Goal: Book appointment/travel/reservation

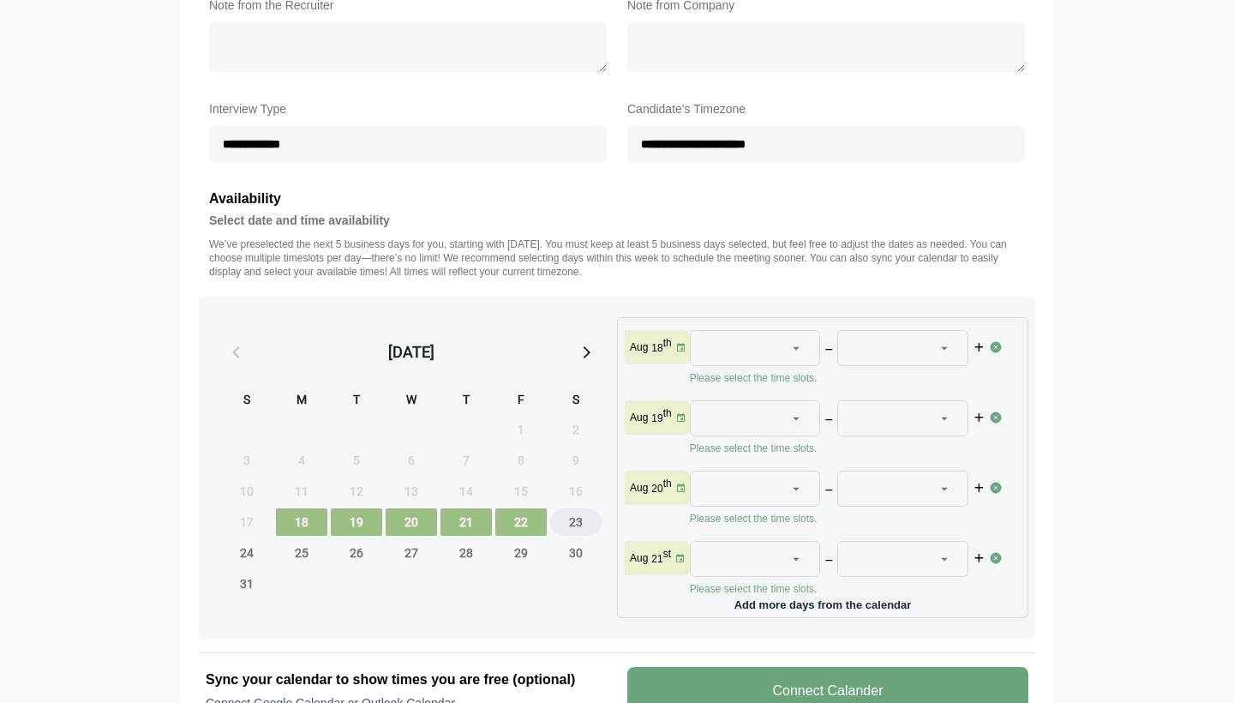
scroll to position [517, 0]
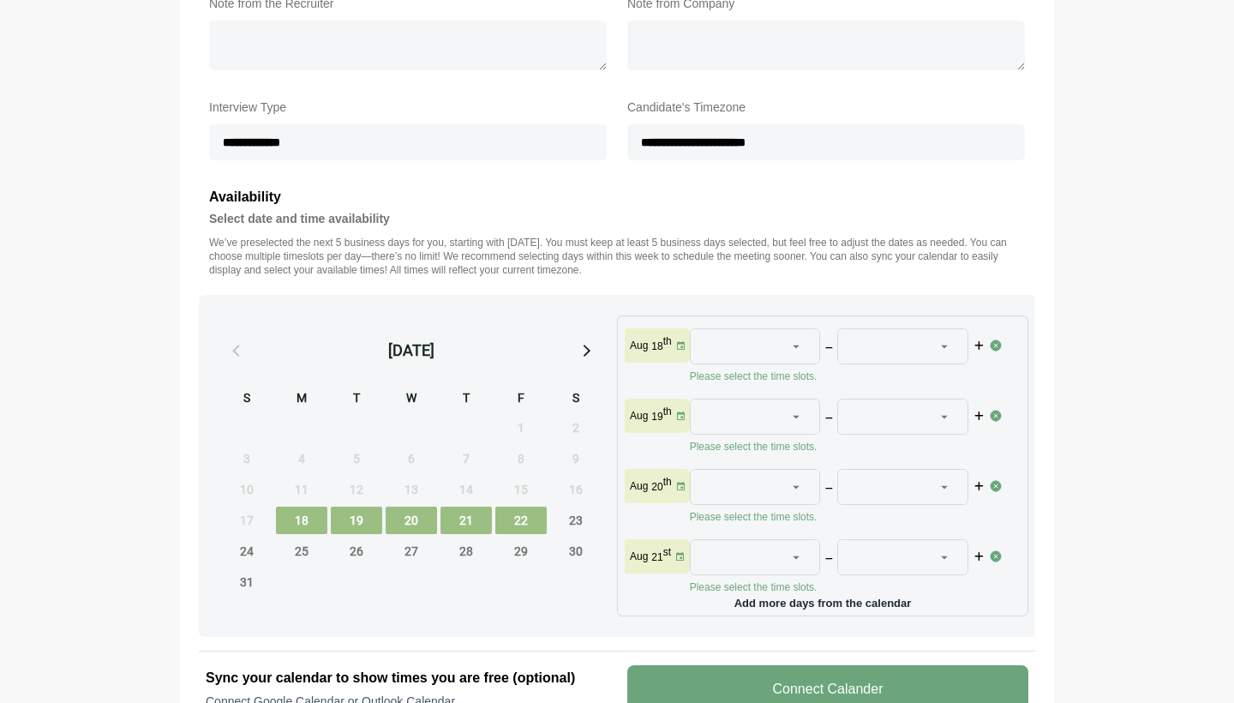
click at [365, 522] on span "19" at bounding box center [356, 519] width 51 height 27
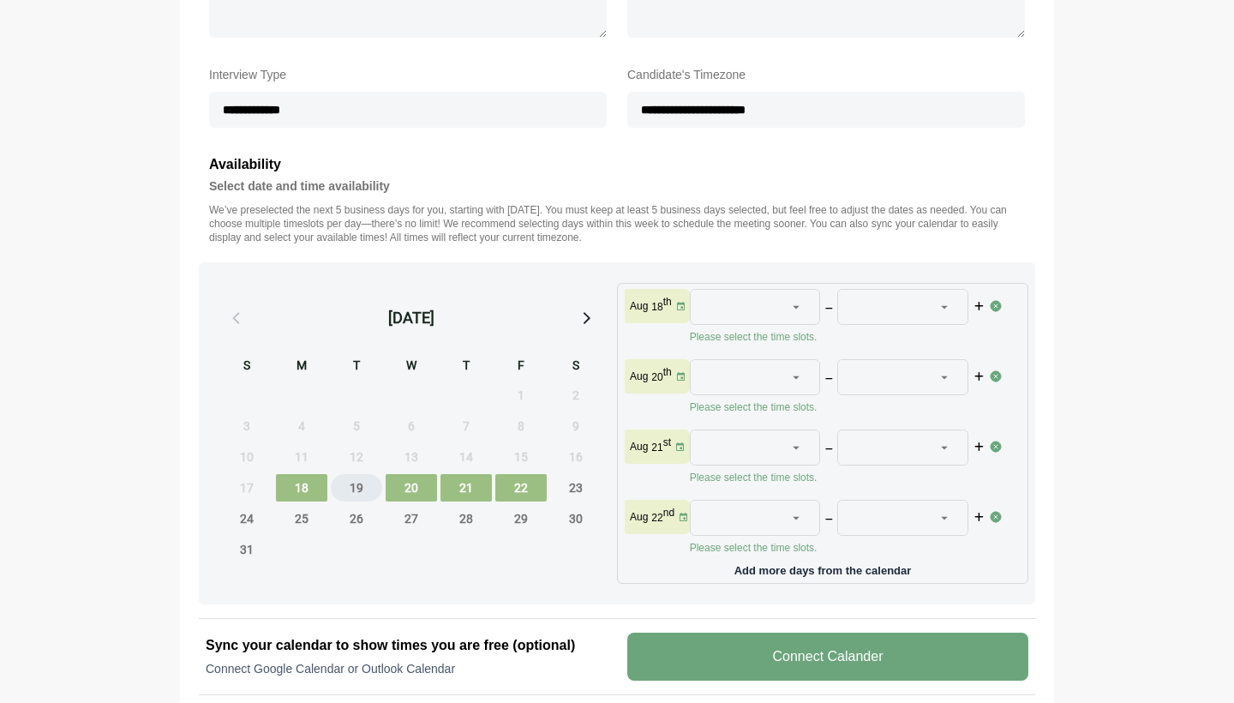
scroll to position [14, 1]
click at [404, 485] on span "20" at bounding box center [411, 487] width 51 height 27
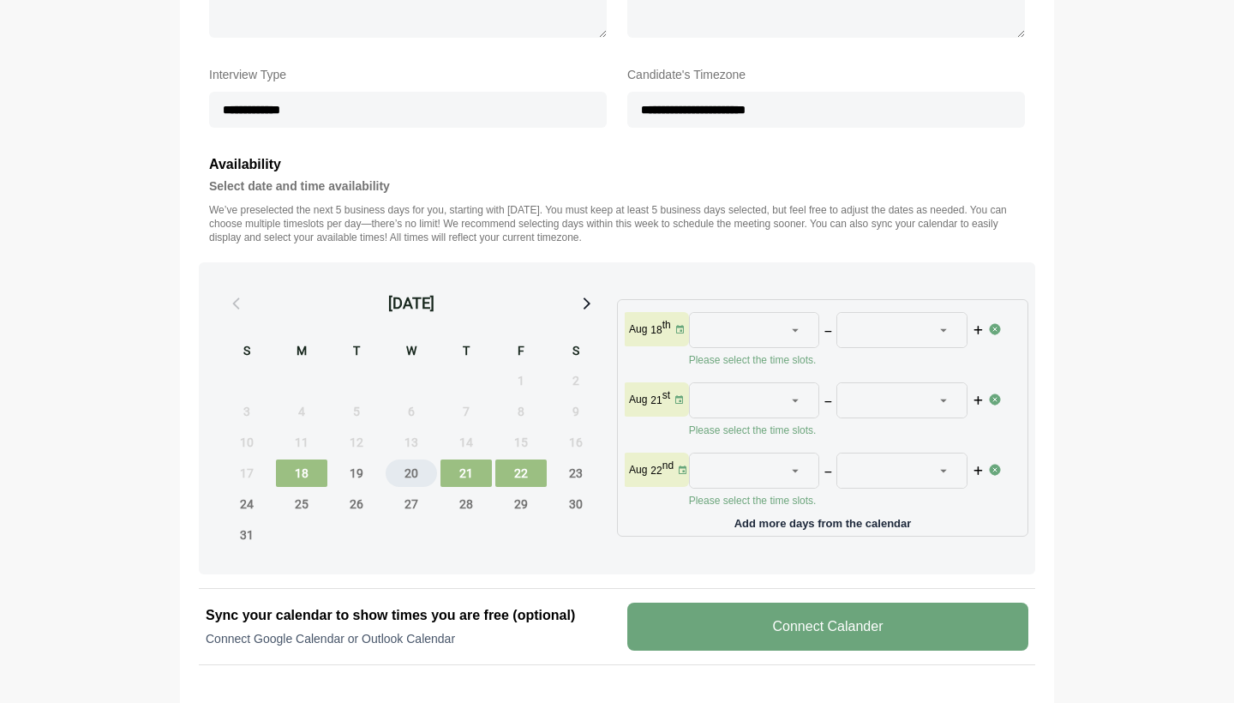
scroll to position [0, 1]
click at [359, 471] on span "19" at bounding box center [356, 472] width 51 height 27
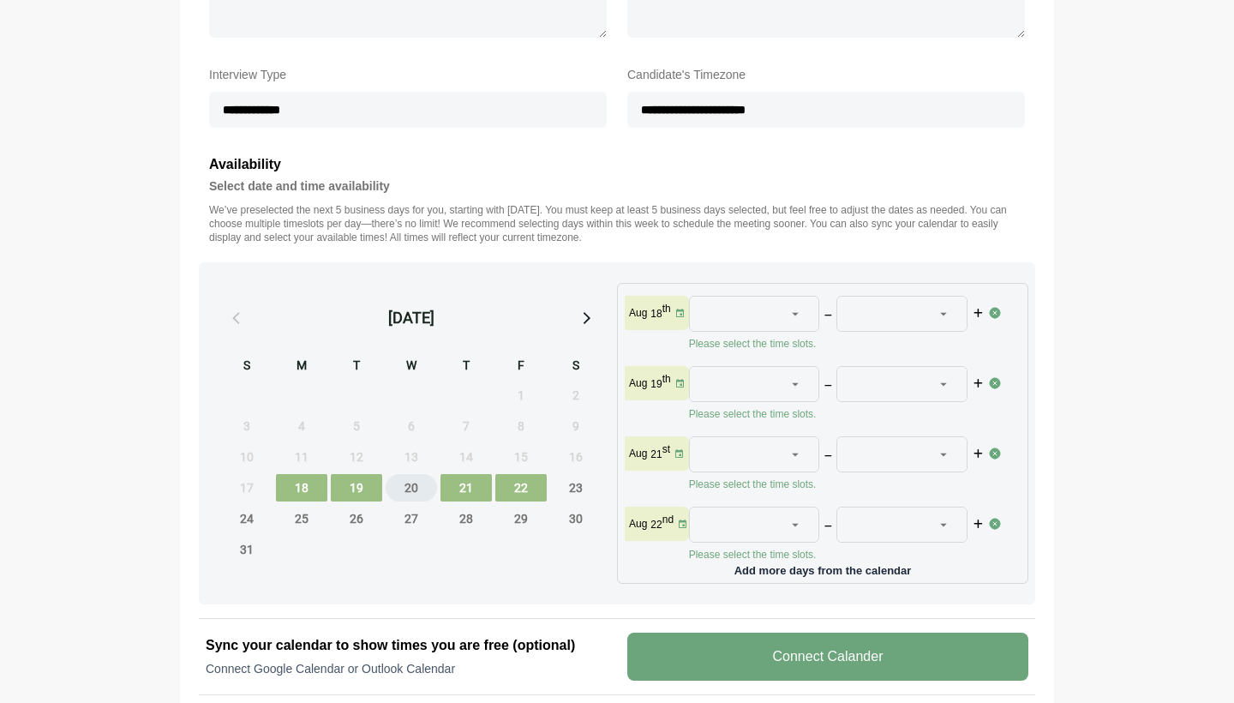
click at [410, 481] on span "20" at bounding box center [411, 487] width 51 height 27
click at [310, 494] on span "18" at bounding box center [301, 487] width 51 height 27
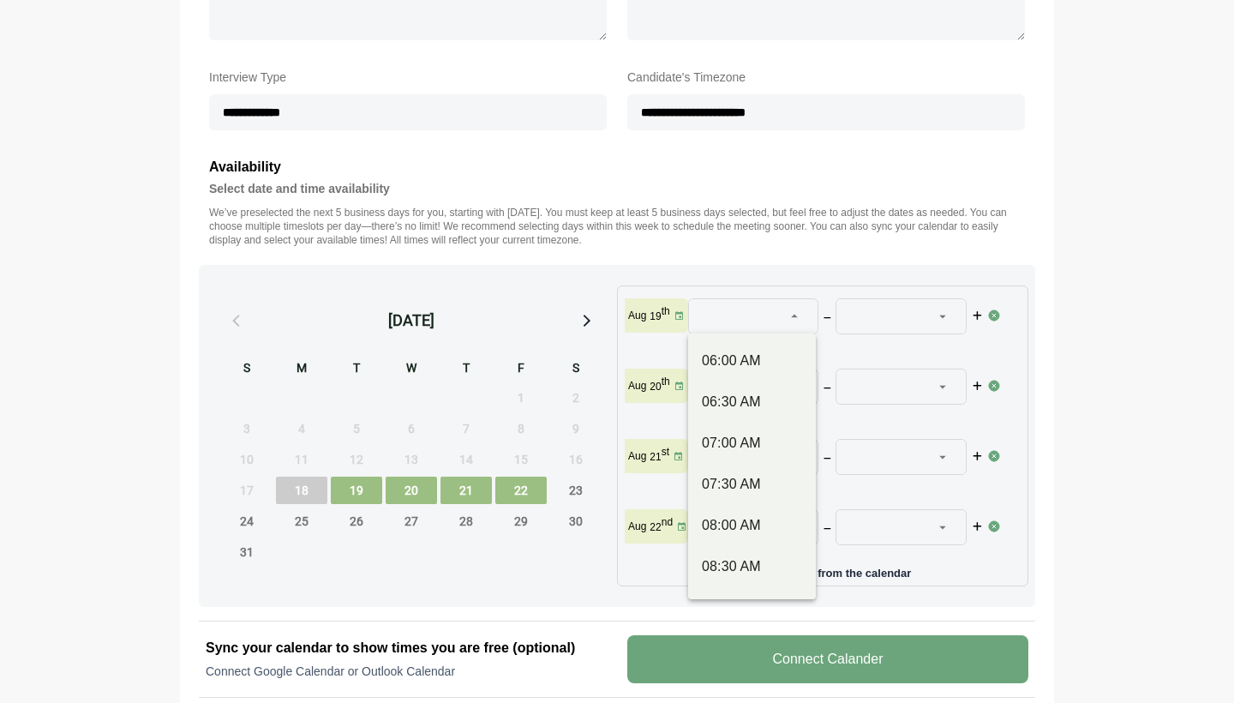
click at [787, 320] on icon at bounding box center [794, 315] width 15 height 15
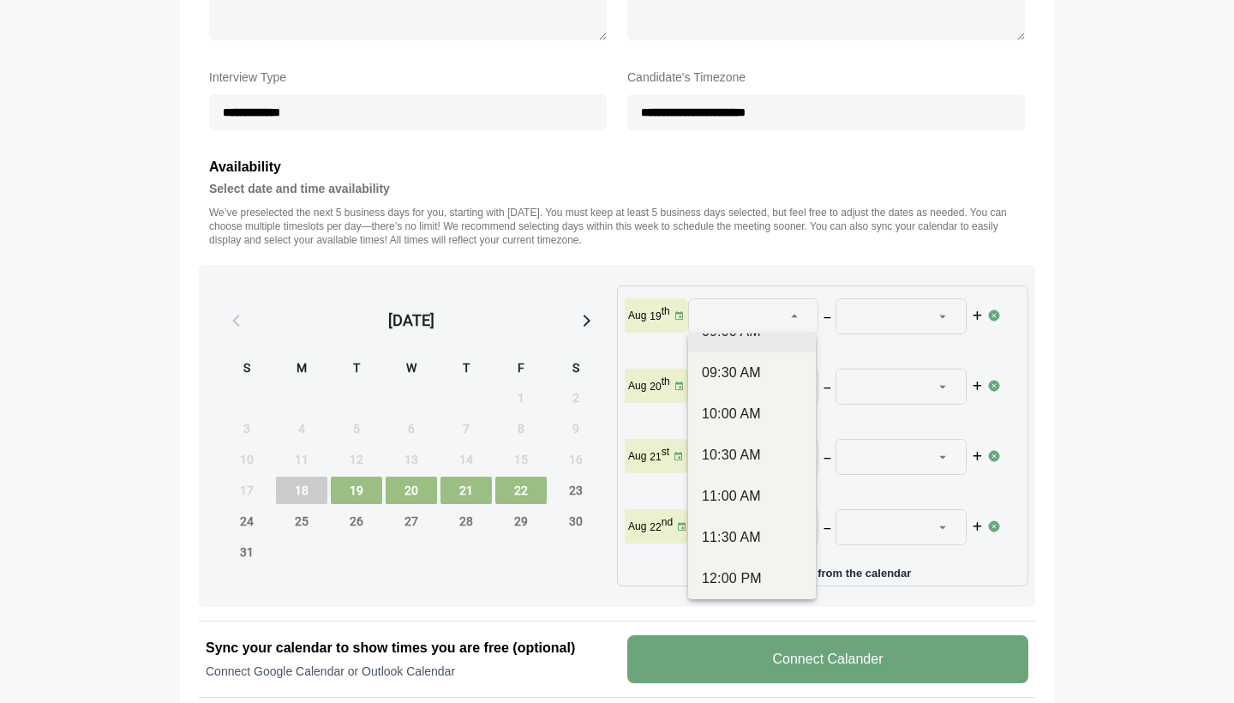
scroll to position [278, 0]
click at [731, 496] on div "11:00 AM" at bounding box center [752, 494] width 100 height 21
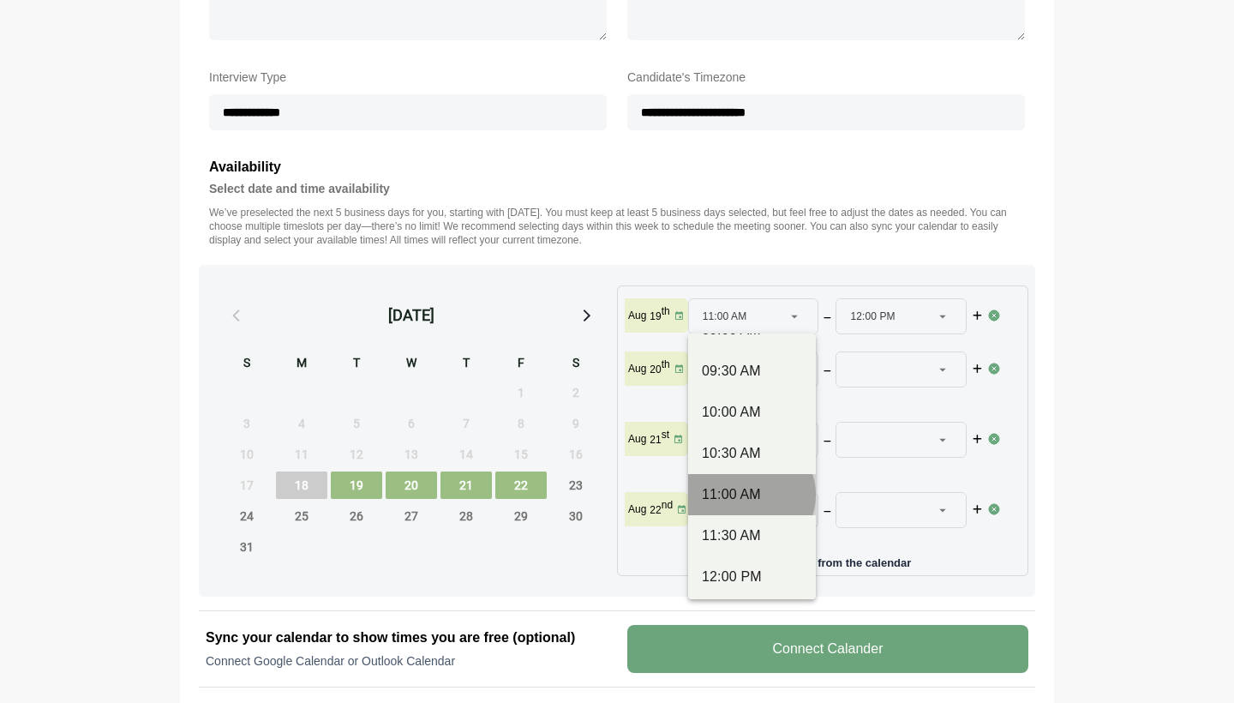
type input "********"
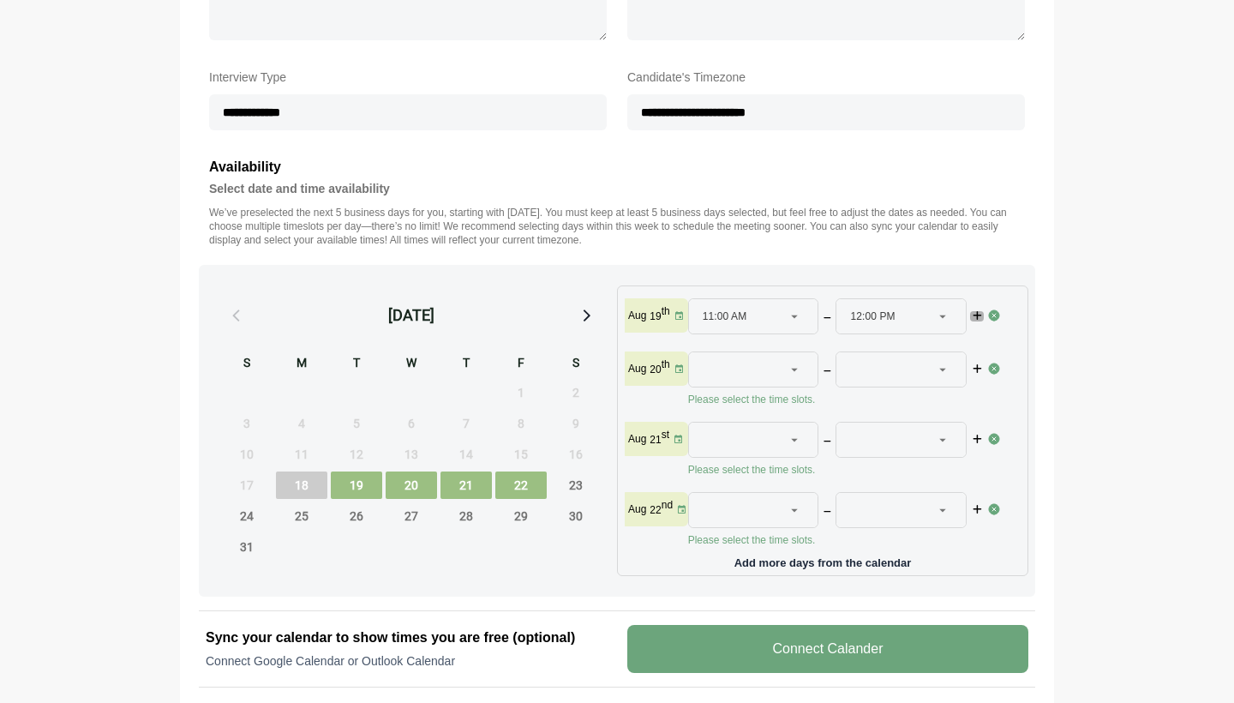
click at [973, 317] on icon "button" at bounding box center [977, 316] width 12 height 10
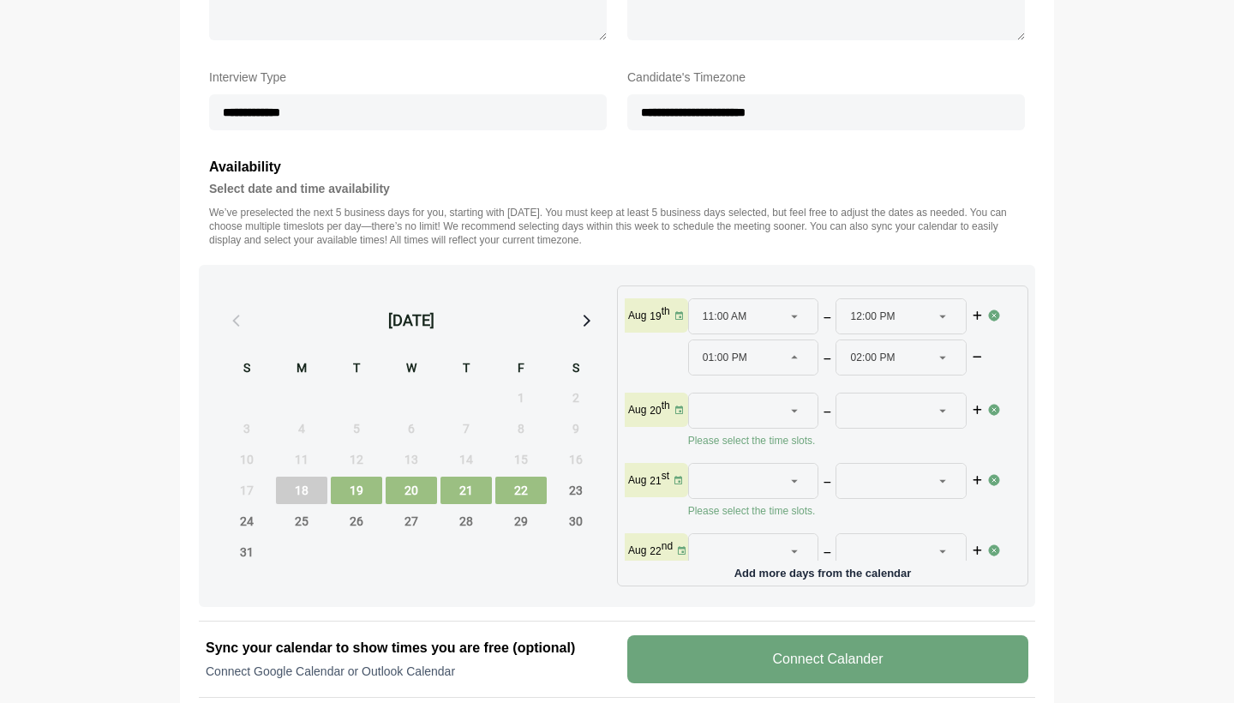
drag, startPoint x: 795, startPoint y: 357, endPoint x: 795, endPoint y: 346, distance: 11.1
click at [795, 350] on icon at bounding box center [794, 357] width 15 height 15
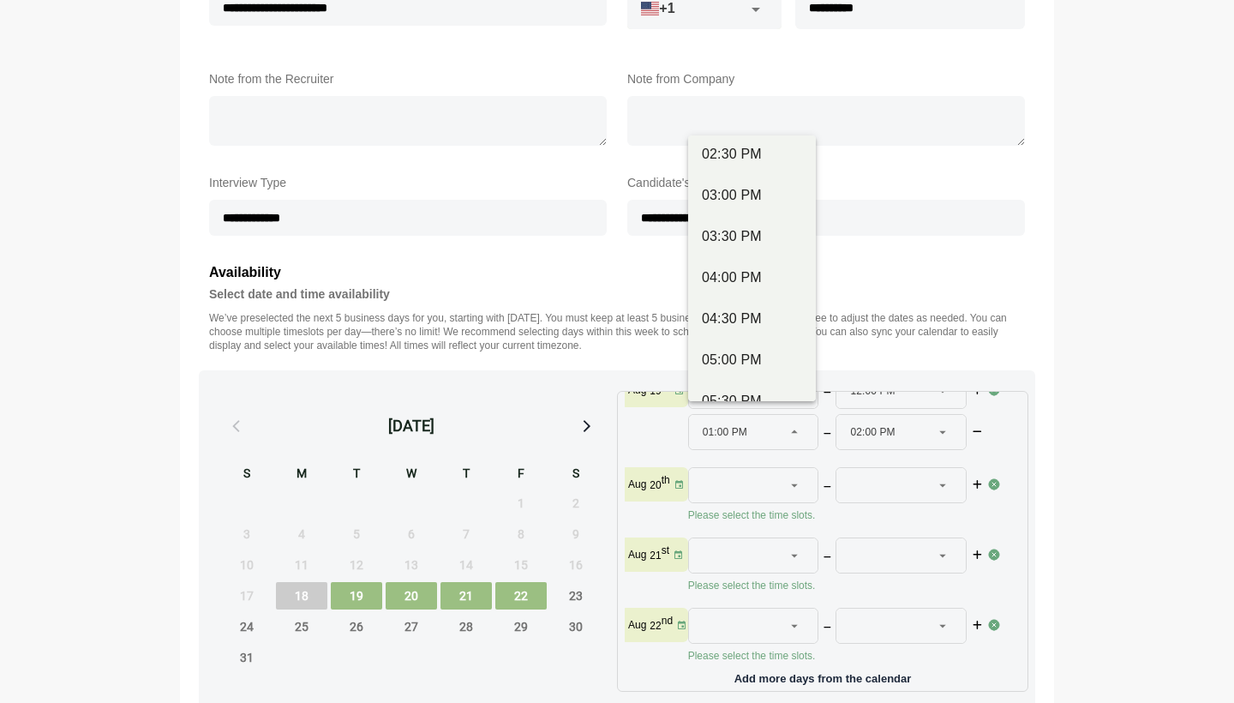
scroll to position [711, 0]
click at [744, 320] on div "04:30 PM" at bounding box center [752, 315] width 100 height 21
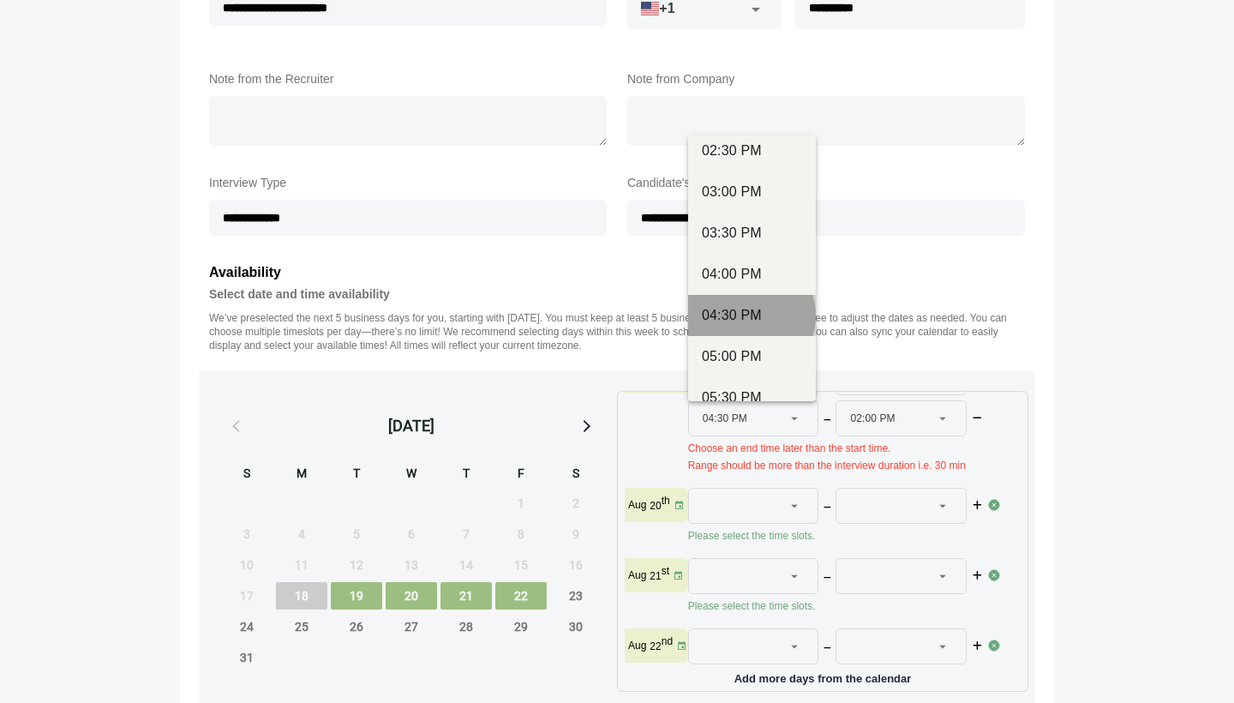
type input "********"
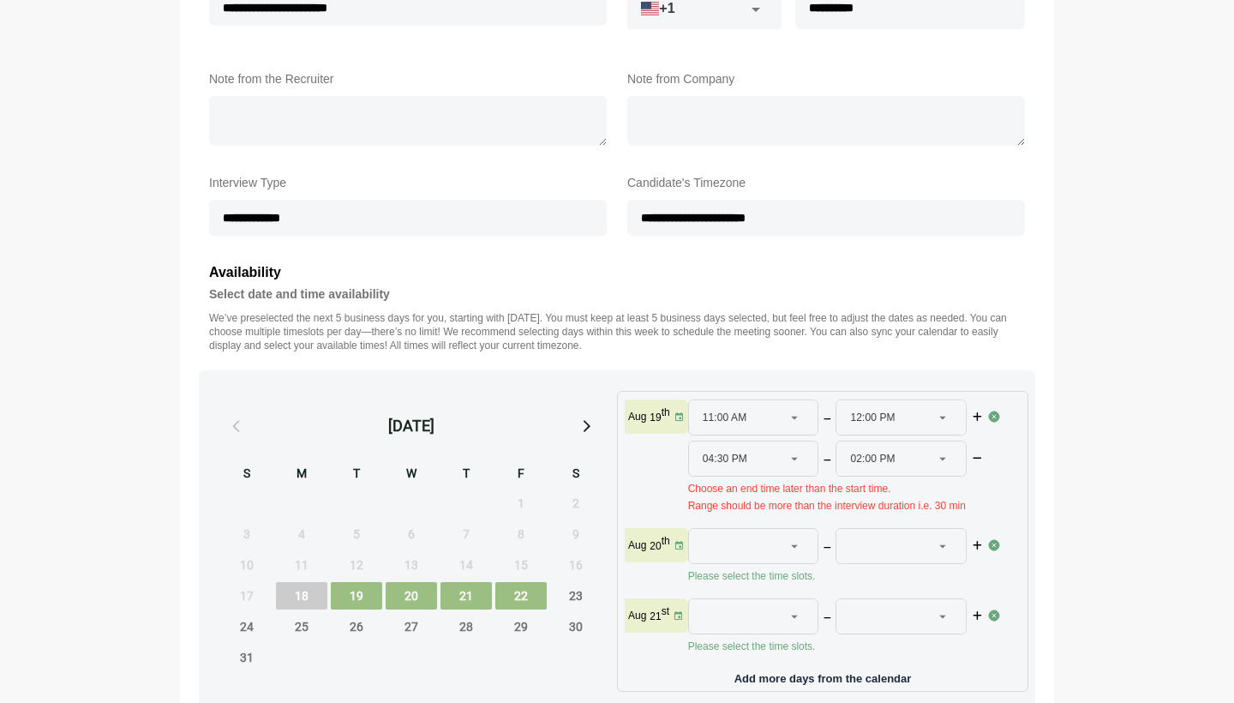
scroll to position [0, 2]
click at [935, 465] on icon at bounding box center [942, 462] width 15 height 15
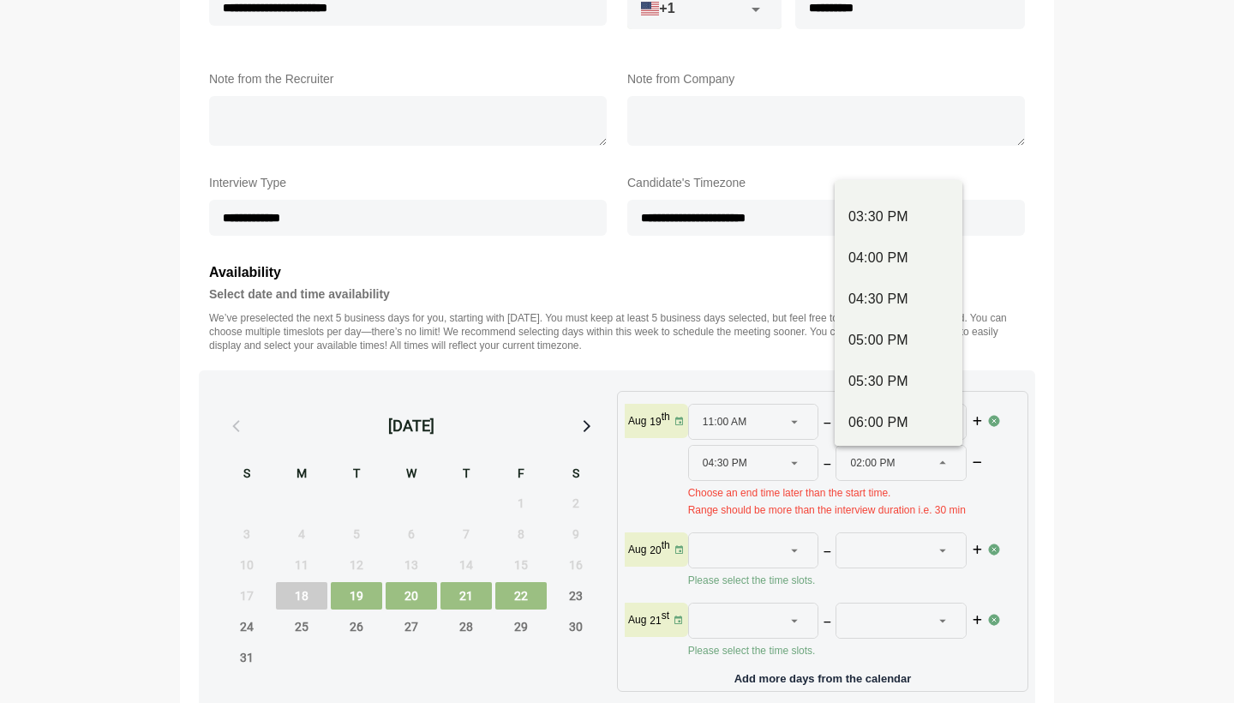
scroll to position [776, 0]
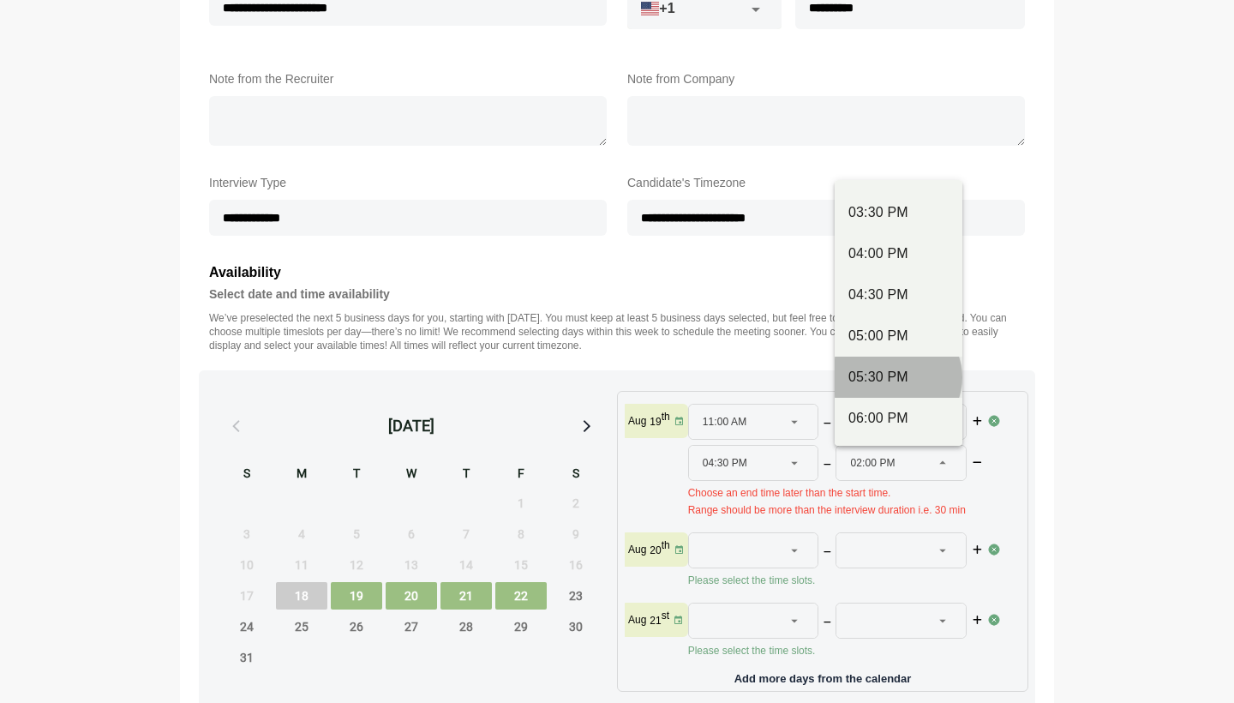
click at [894, 374] on div "05:30 PM" at bounding box center [898, 377] width 100 height 21
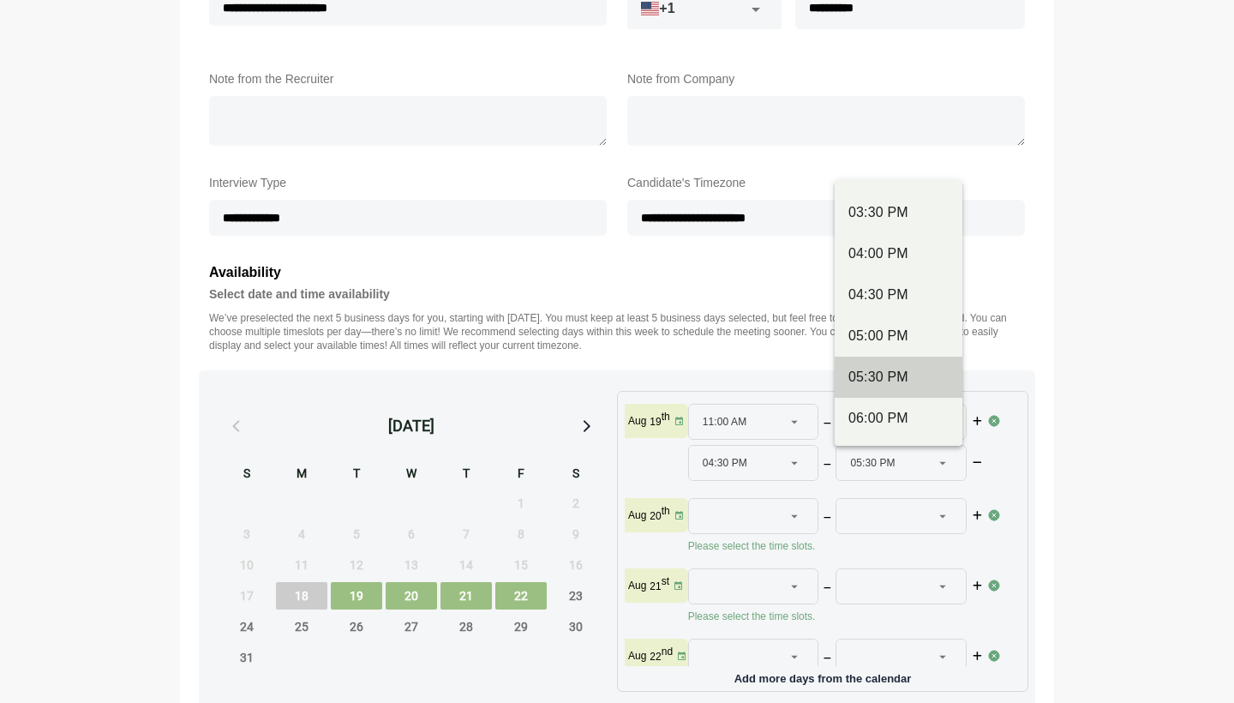
type input "********"
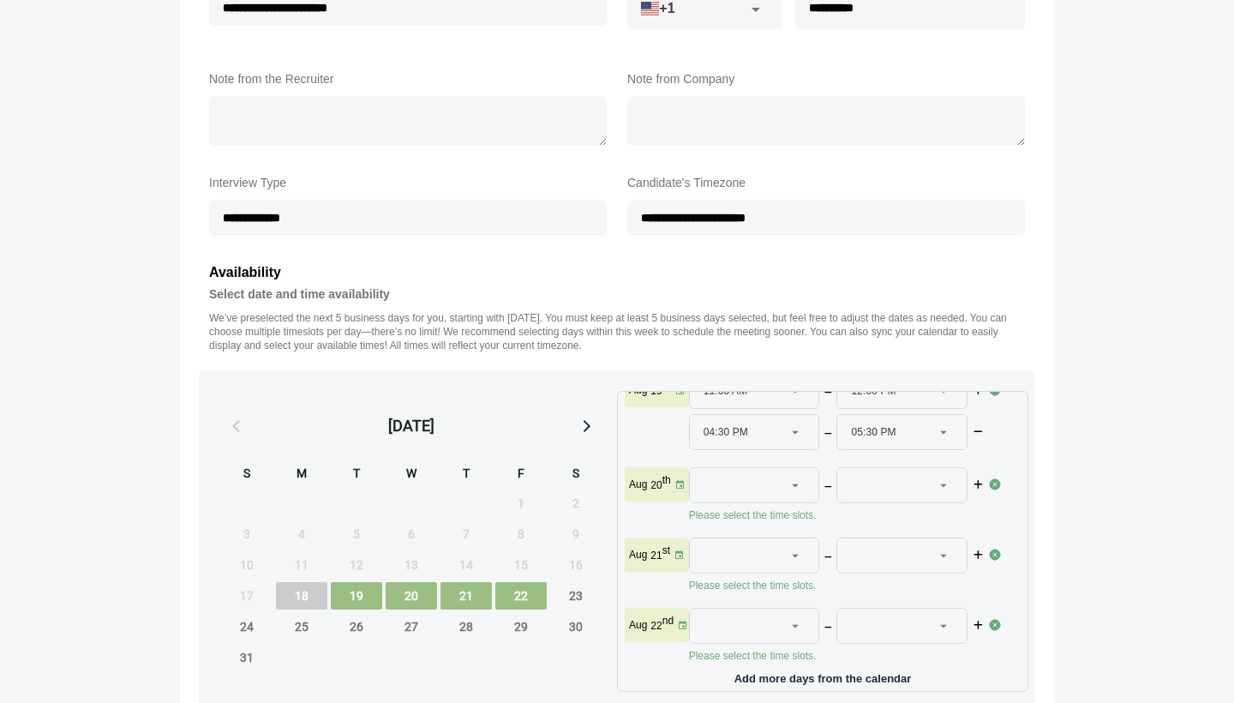
scroll to position [45, 1]
click at [787, 477] on icon at bounding box center [794, 484] width 15 height 15
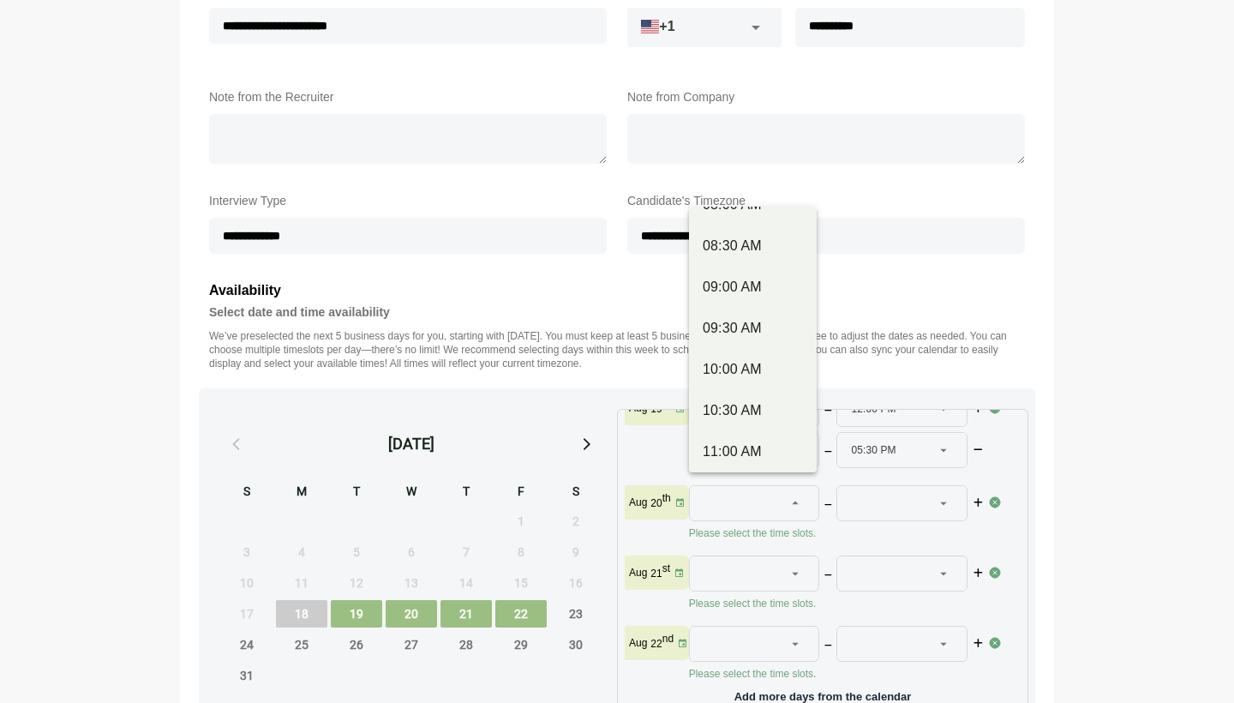
scroll to position [200, 0]
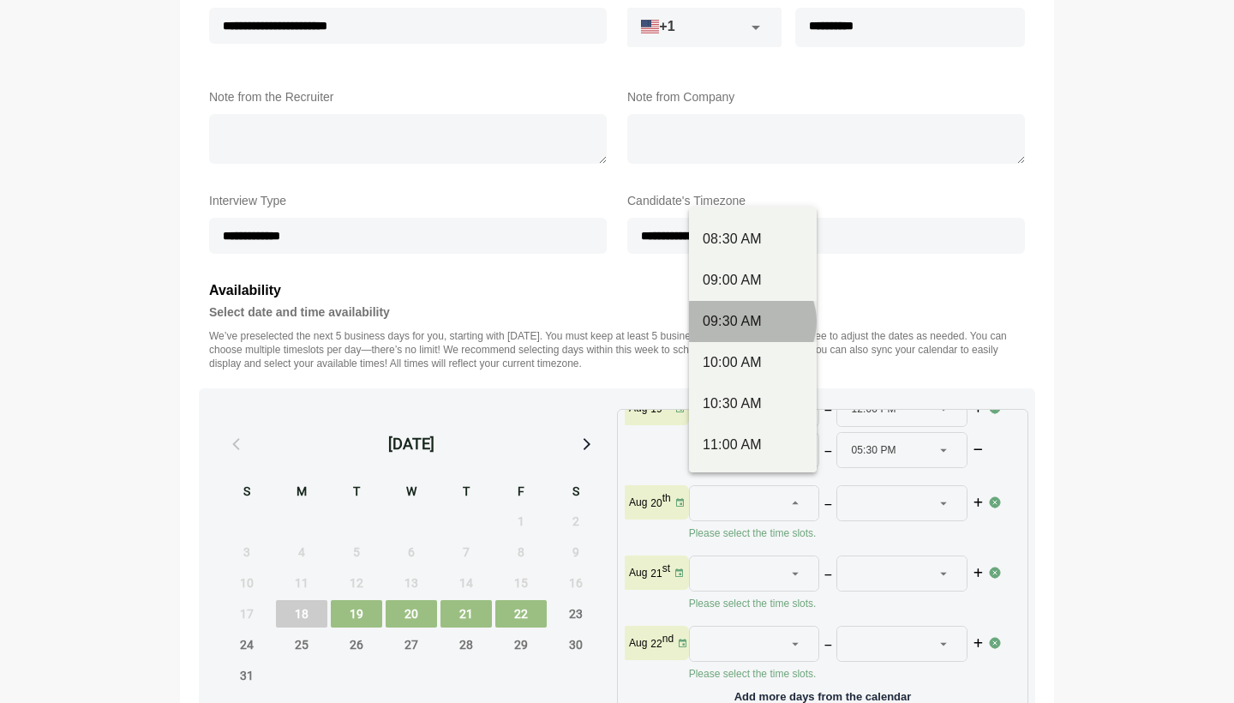
click at [757, 322] on div "09:30 AM" at bounding box center [753, 321] width 100 height 21
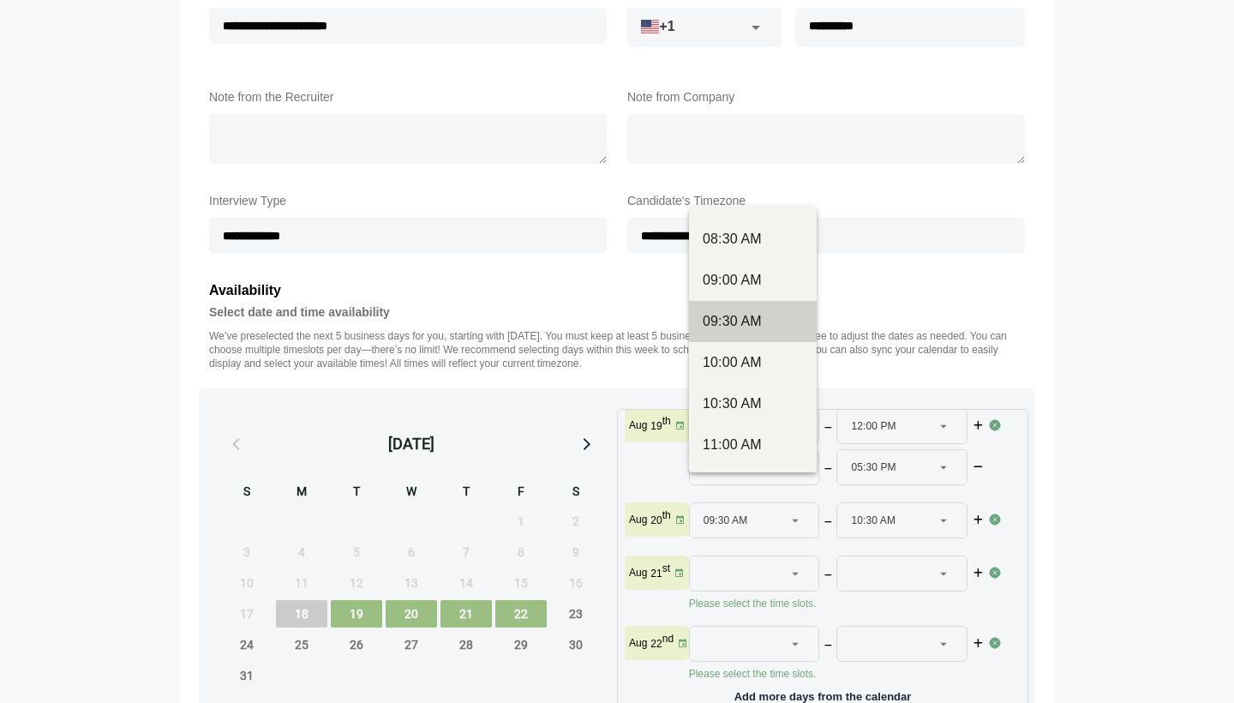
type input "********"
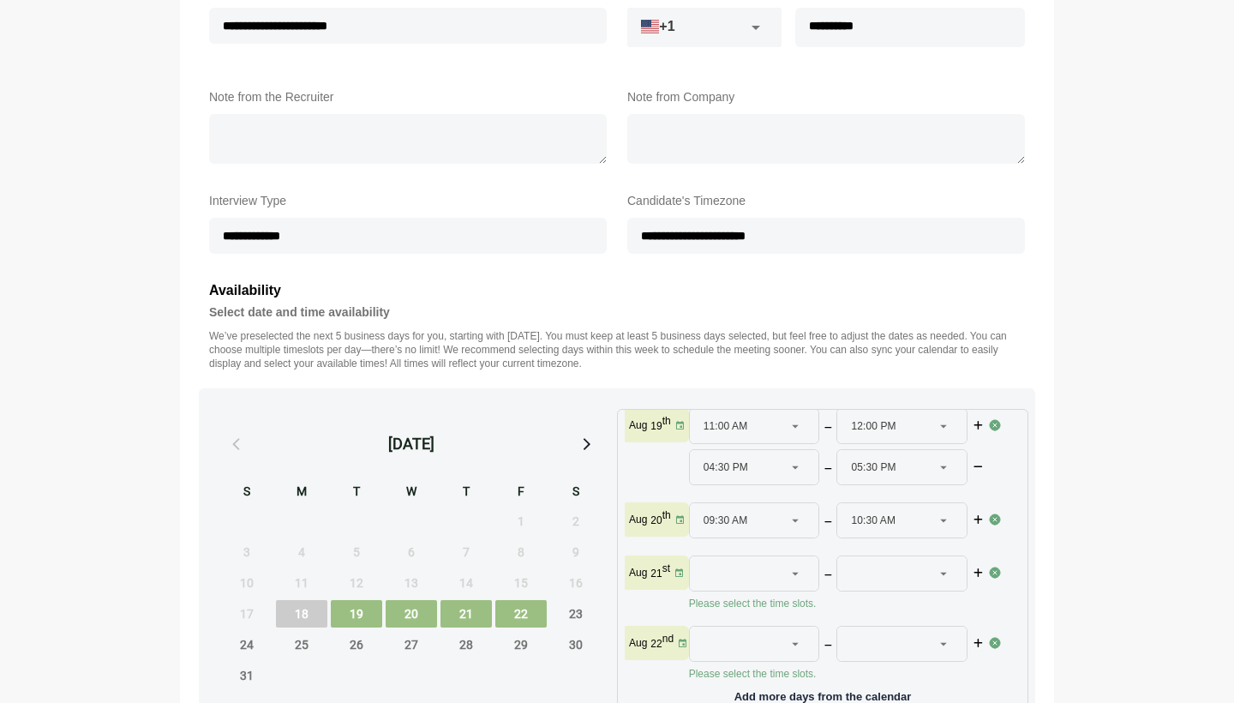
click at [944, 512] on icon at bounding box center [943, 519] width 15 height 15
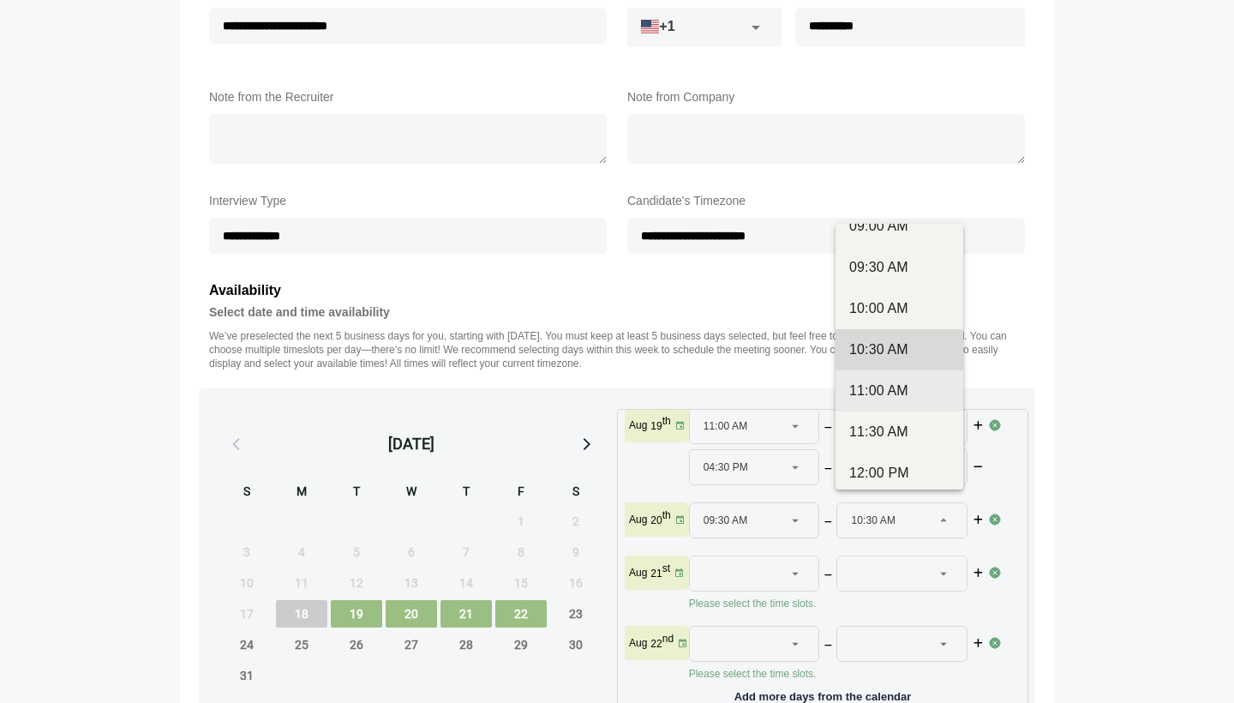
scroll to position [272, 0]
click at [910, 429] on div "11:30 AM" at bounding box center [899, 431] width 100 height 21
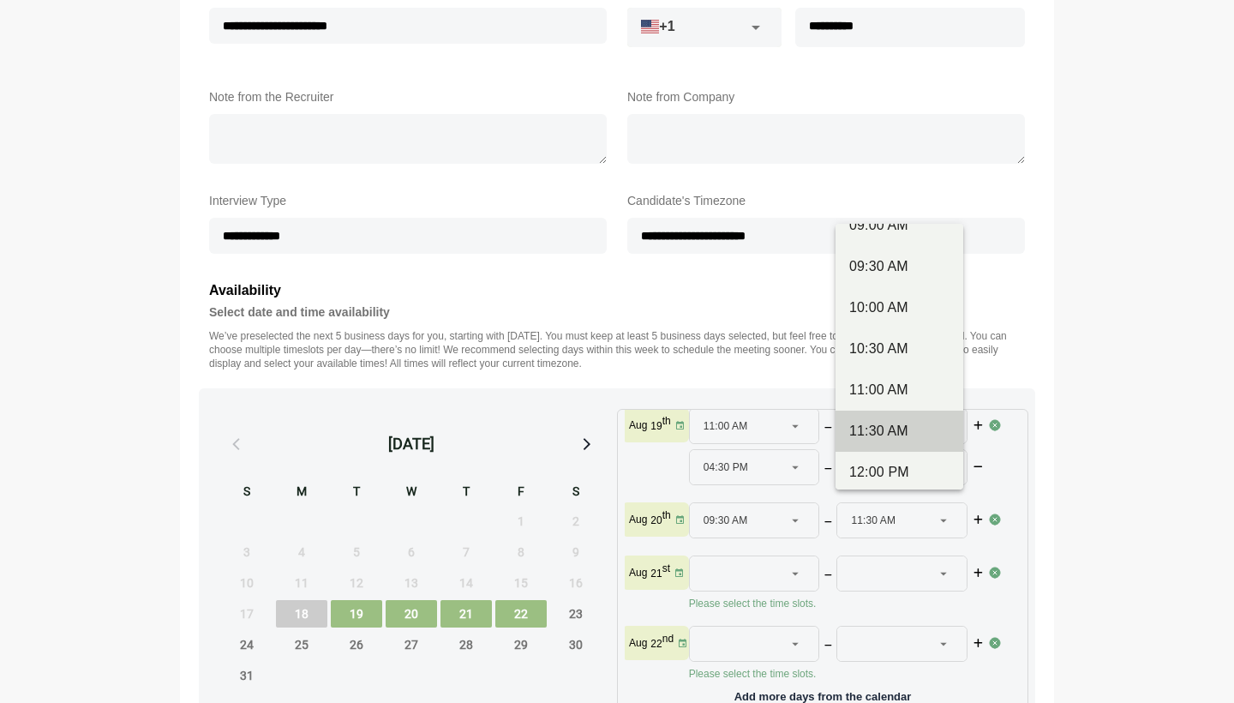
type input "********"
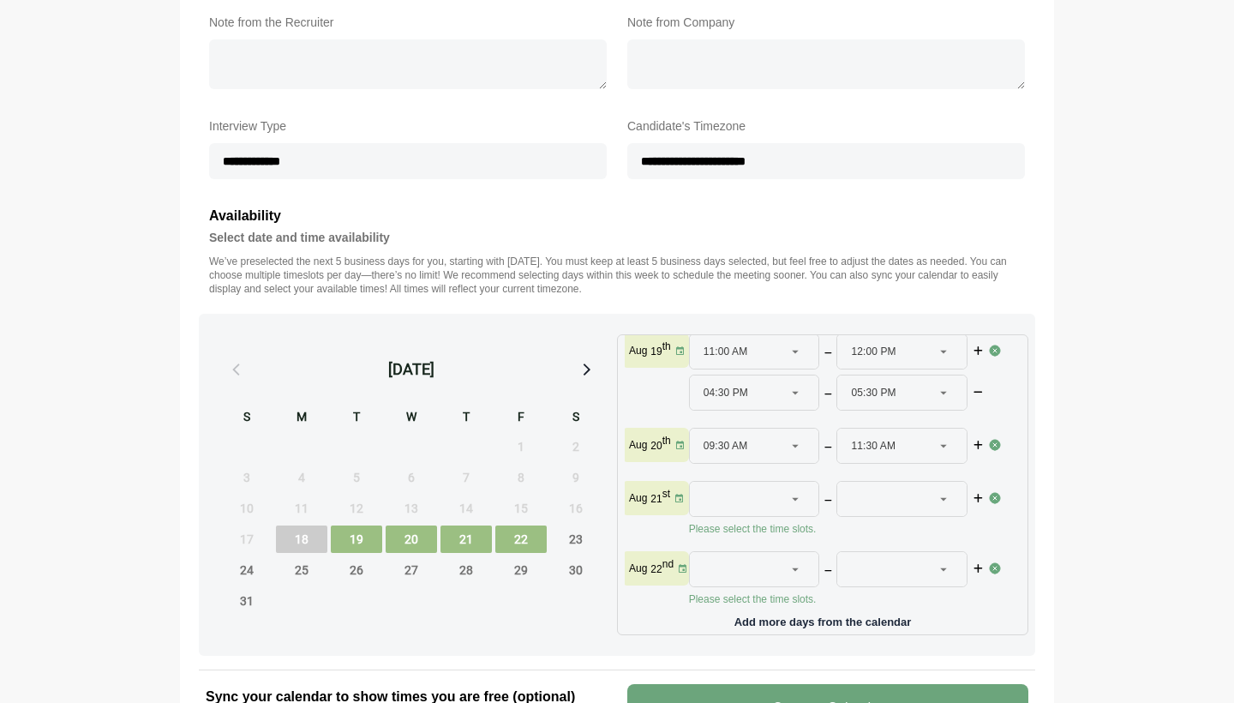
scroll to position [523, 0]
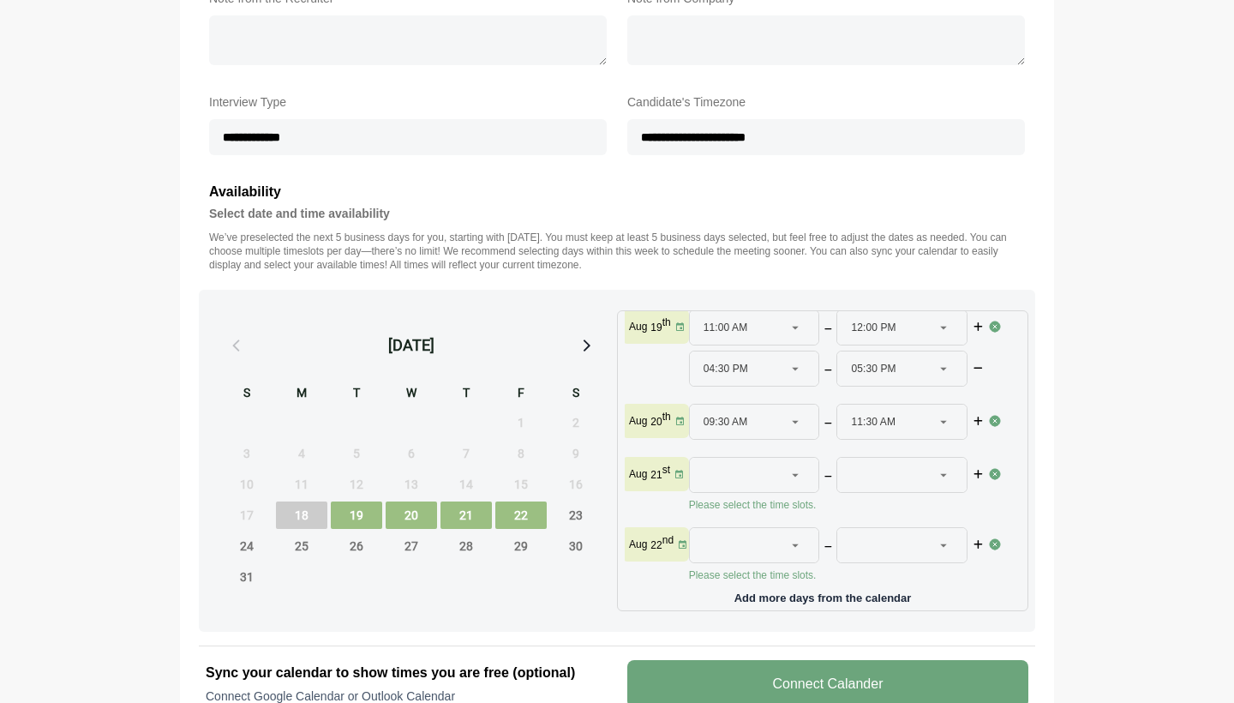
click at [797, 469] on div at bounding box center [796, 475] width 24 height 34
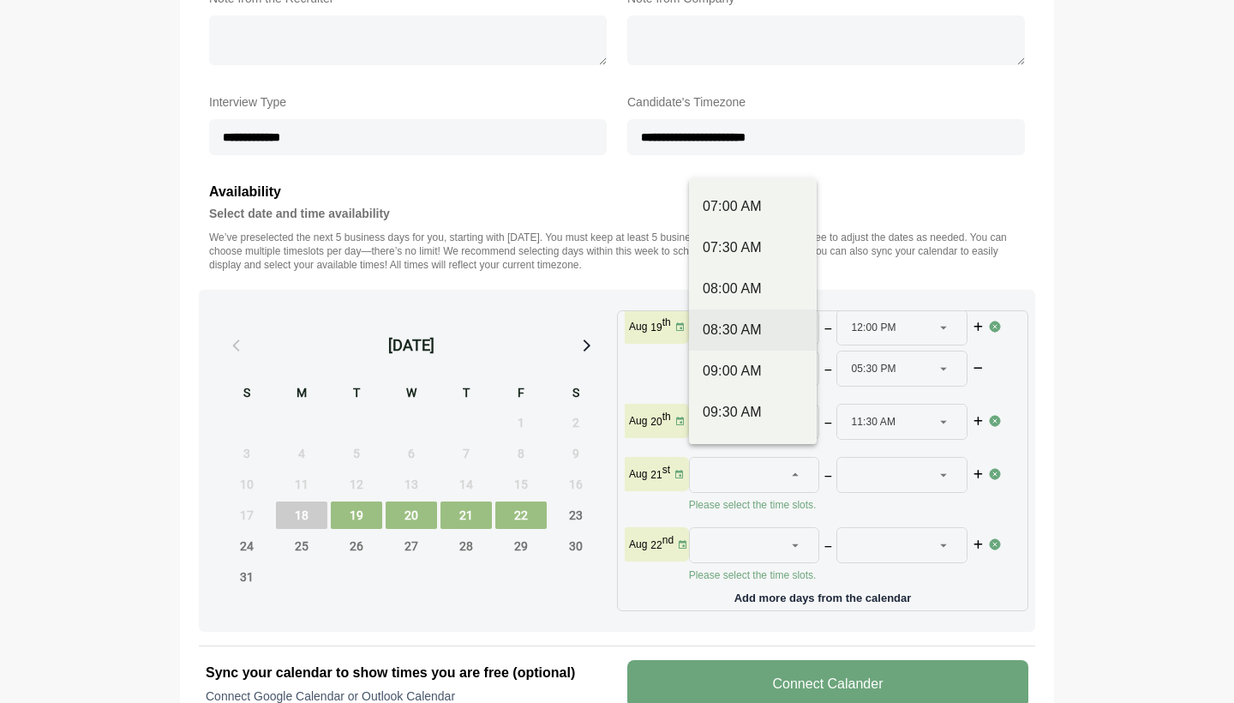
scroll to position [82, 0]
click at [758, 368] on div "09:00 AM" at bounding box center [753, 370] width 100 height 21
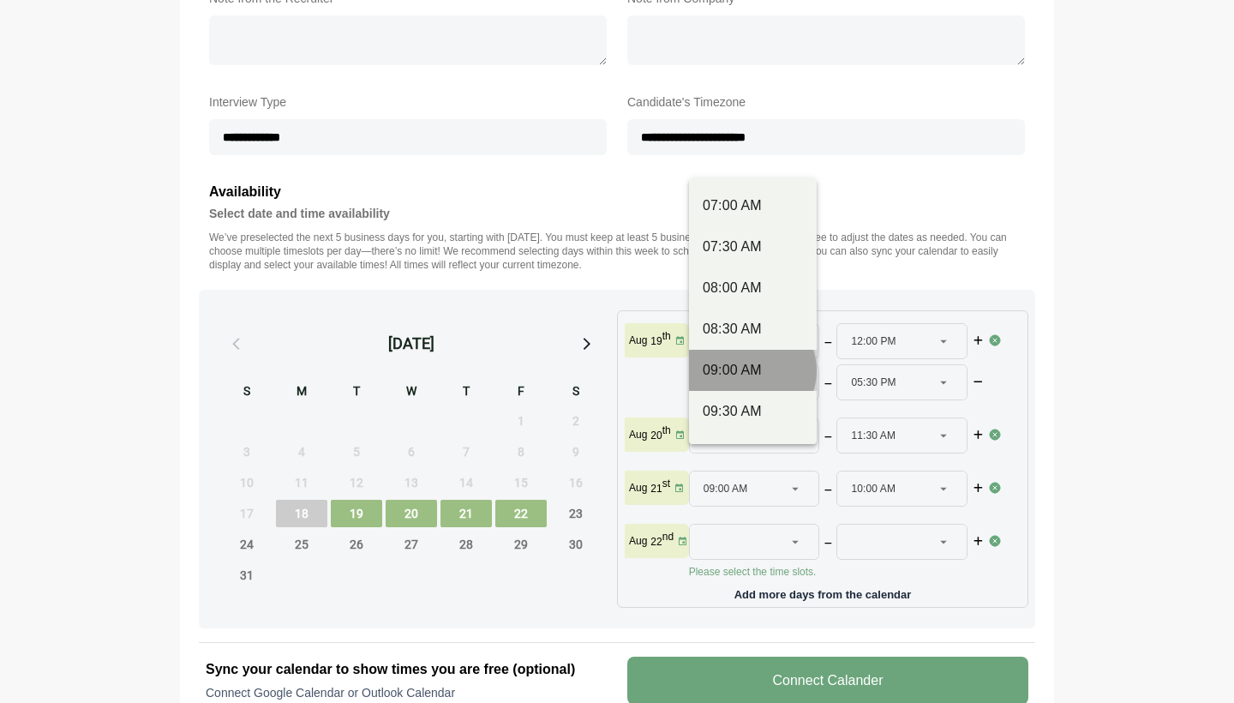
type input "********"
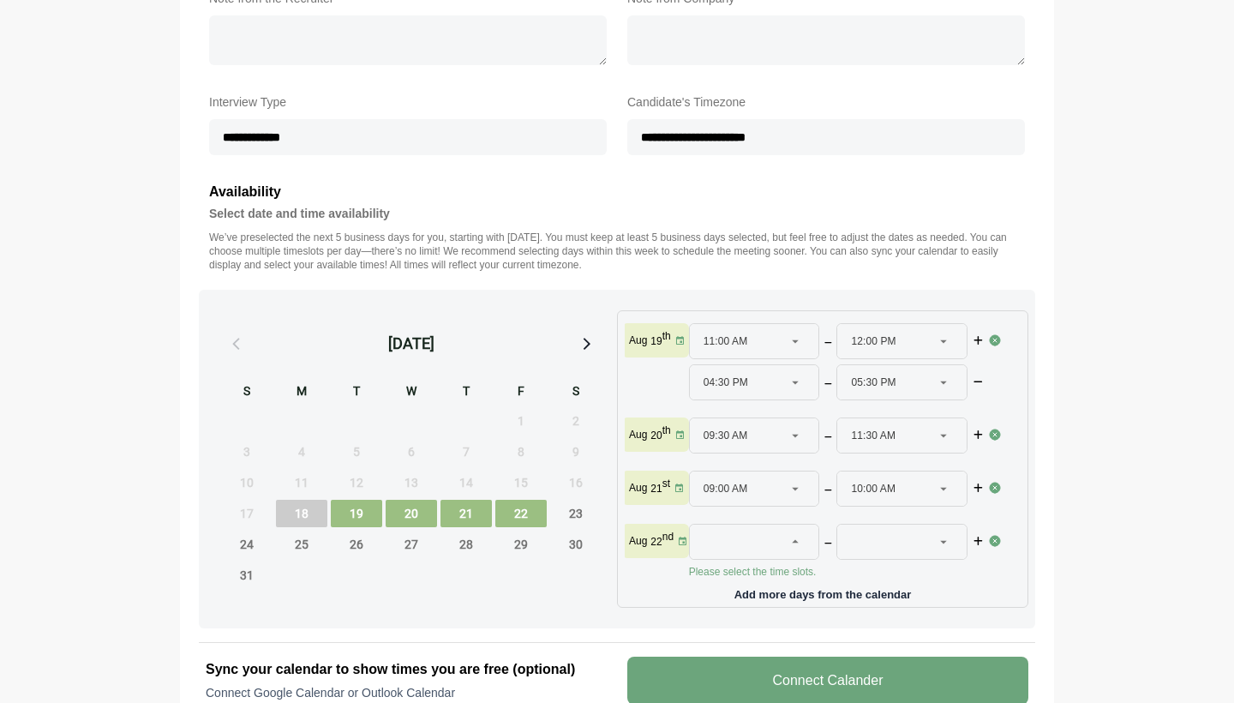
click at [793, 523] on div at bounding box center [754, 541] width 131 height 36
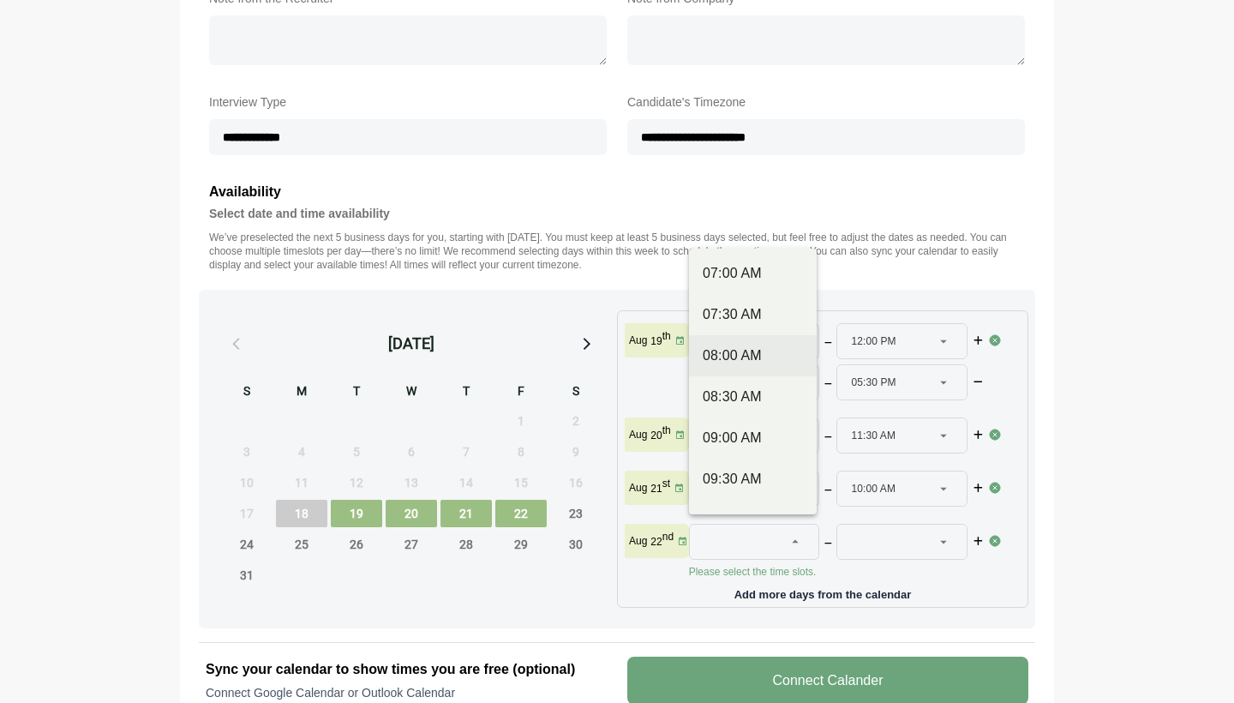
scroll to position [89, 0]
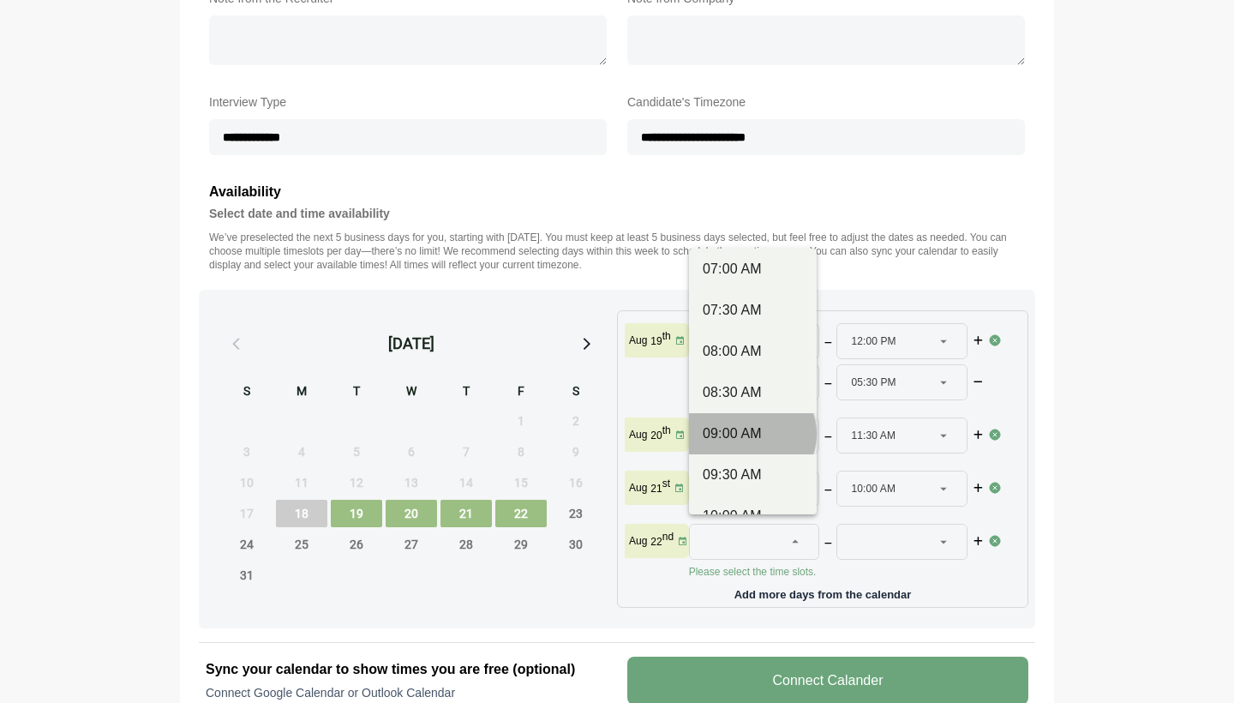
click at [762, 435] on div "09:00 AM" at bounding box center [753, 433] width 100 height 21
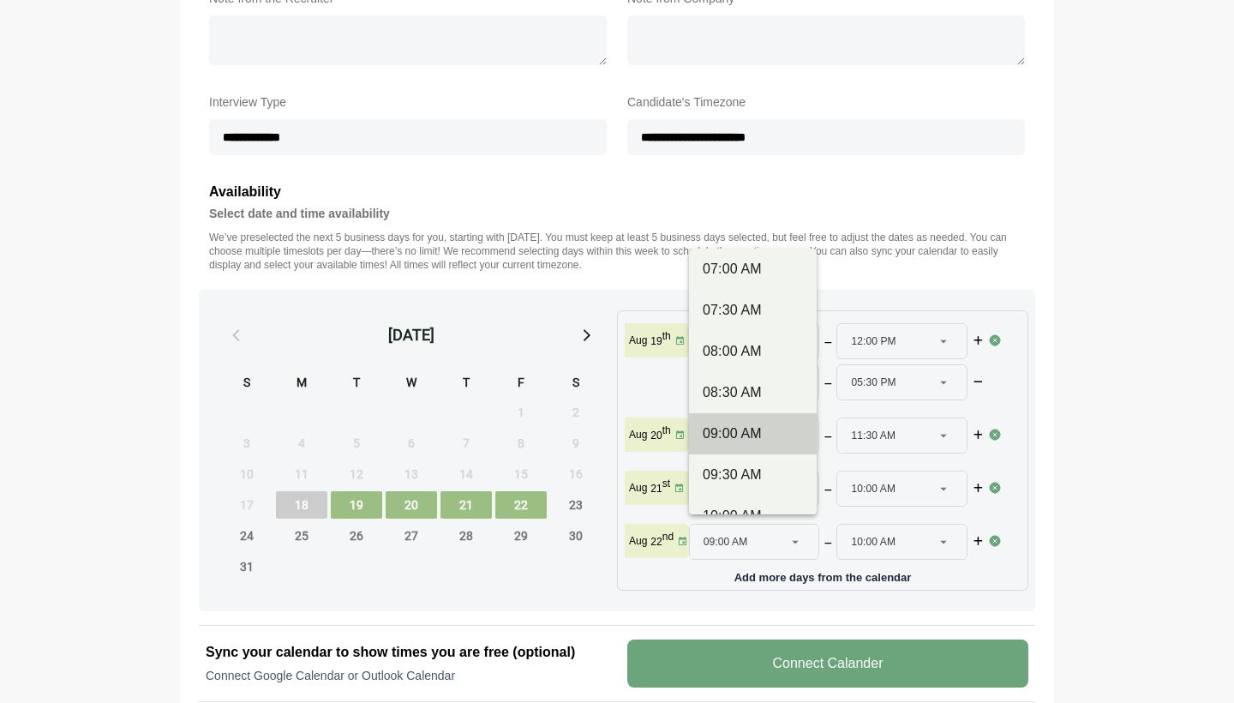
type input "********"
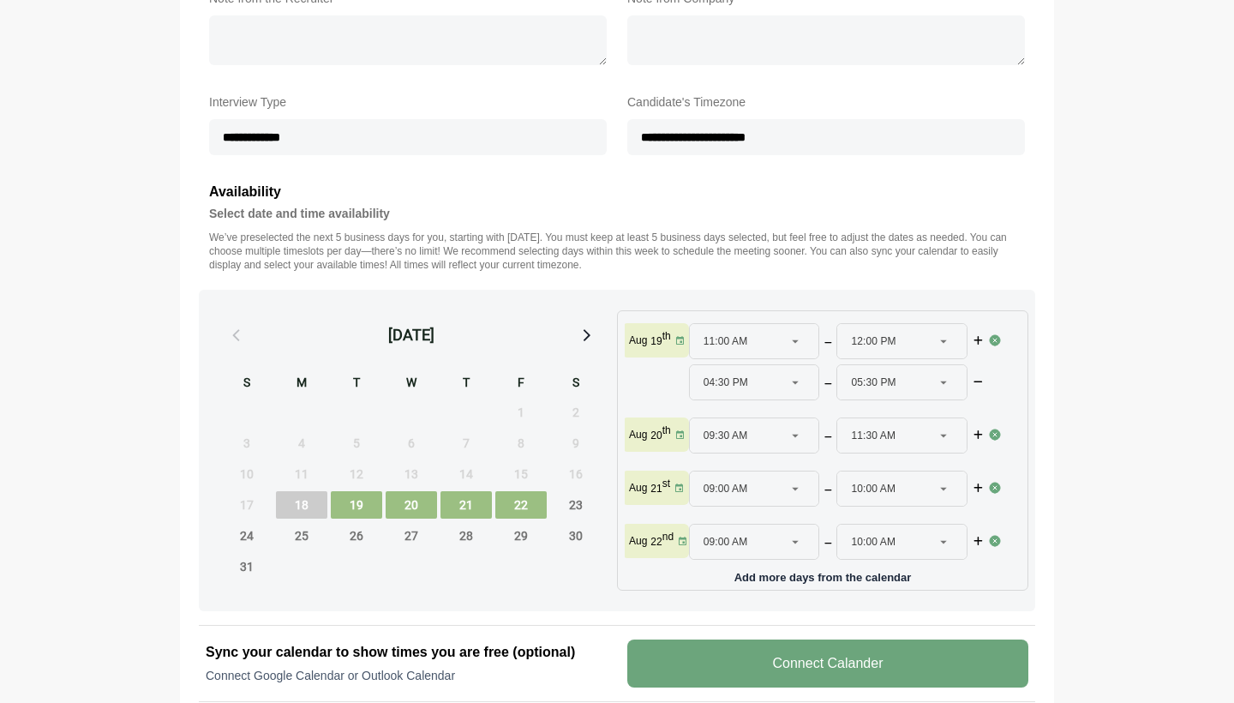
click at [940, 540] on icon at bounding box center [943, 541] width 15 height 15
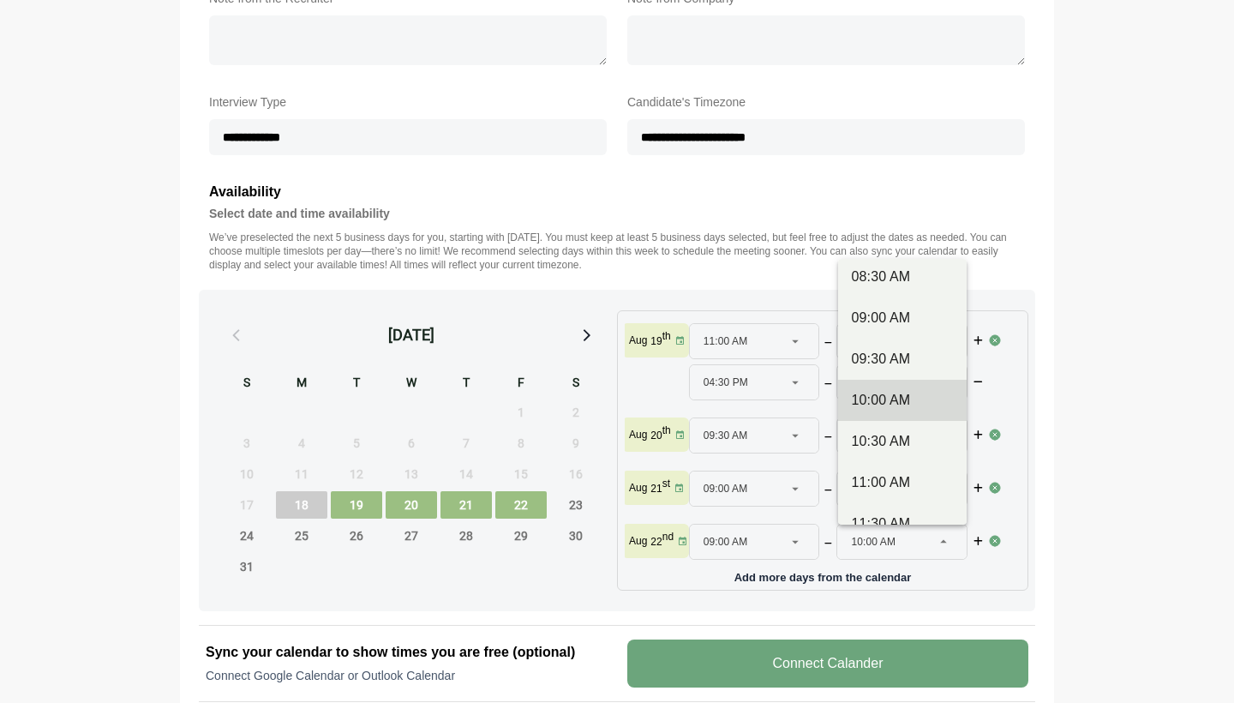
scroll to position [221, 0]
click at [902, 468] on div "11:00 AM" at bounding box center [903, 476] width 102 height 21
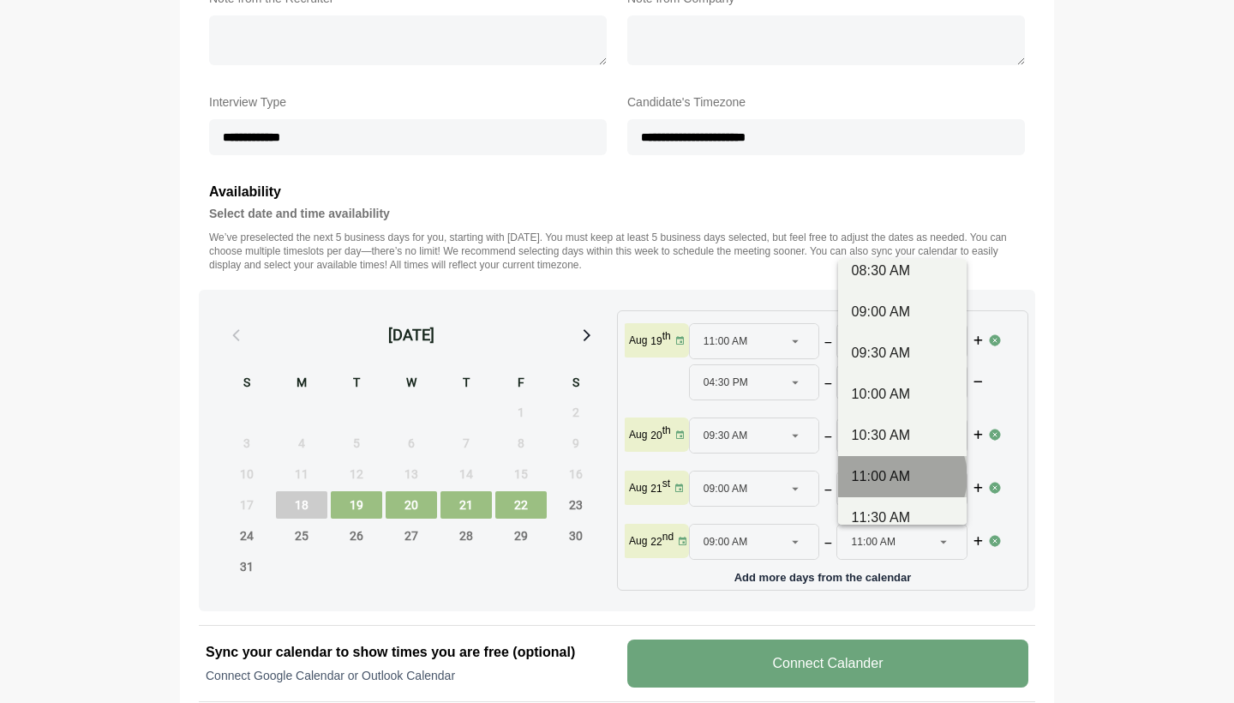
type input "********"
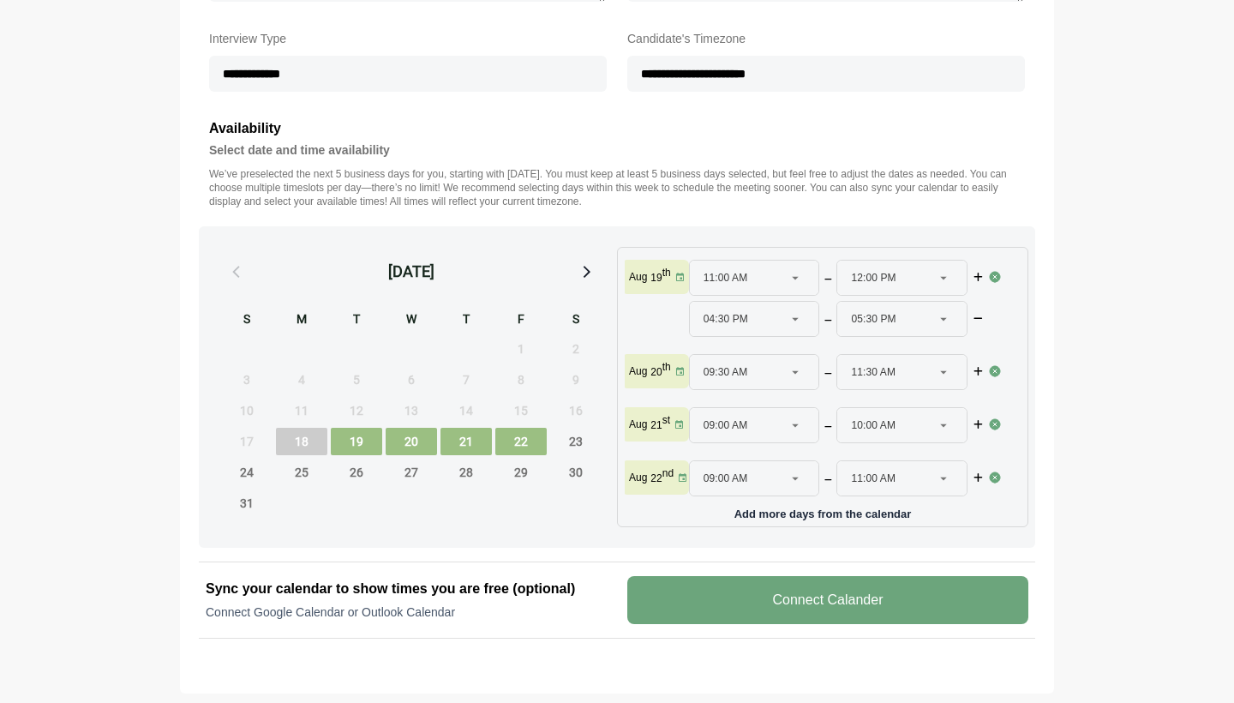
scroll to position [589, 0]
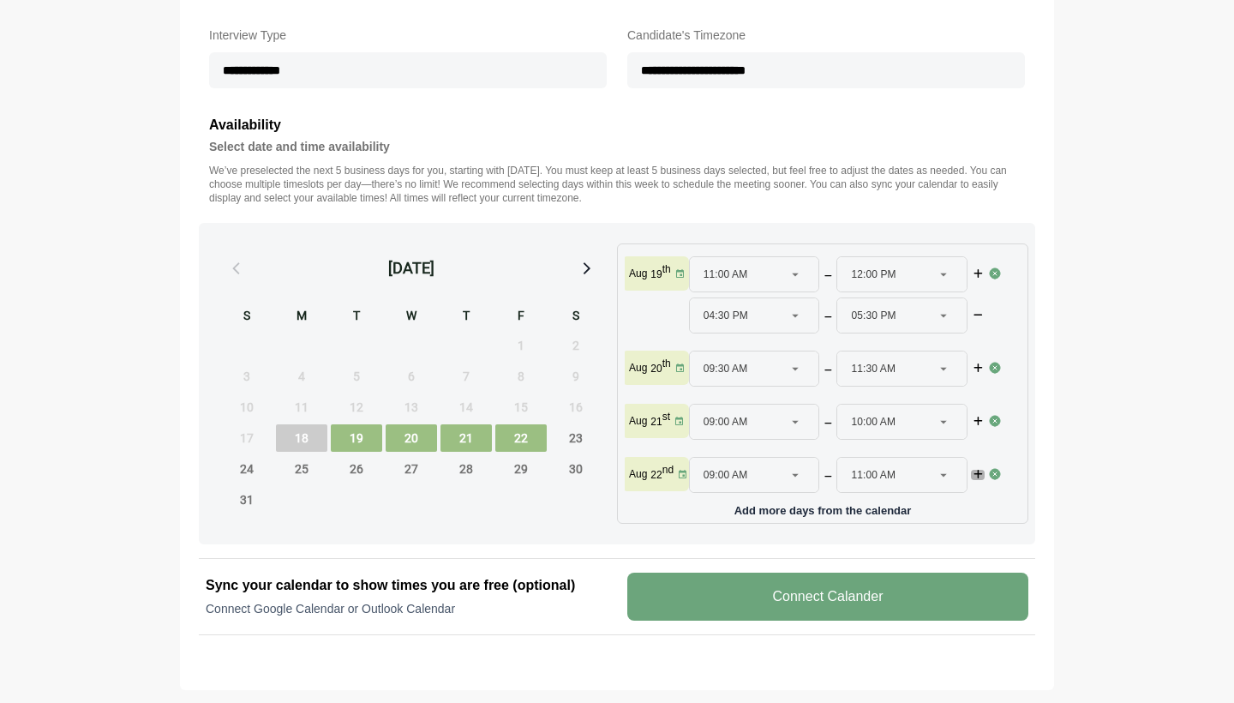
click at [973, 478] on icon "button" at bounding box center [978, 475] width 12 height 10
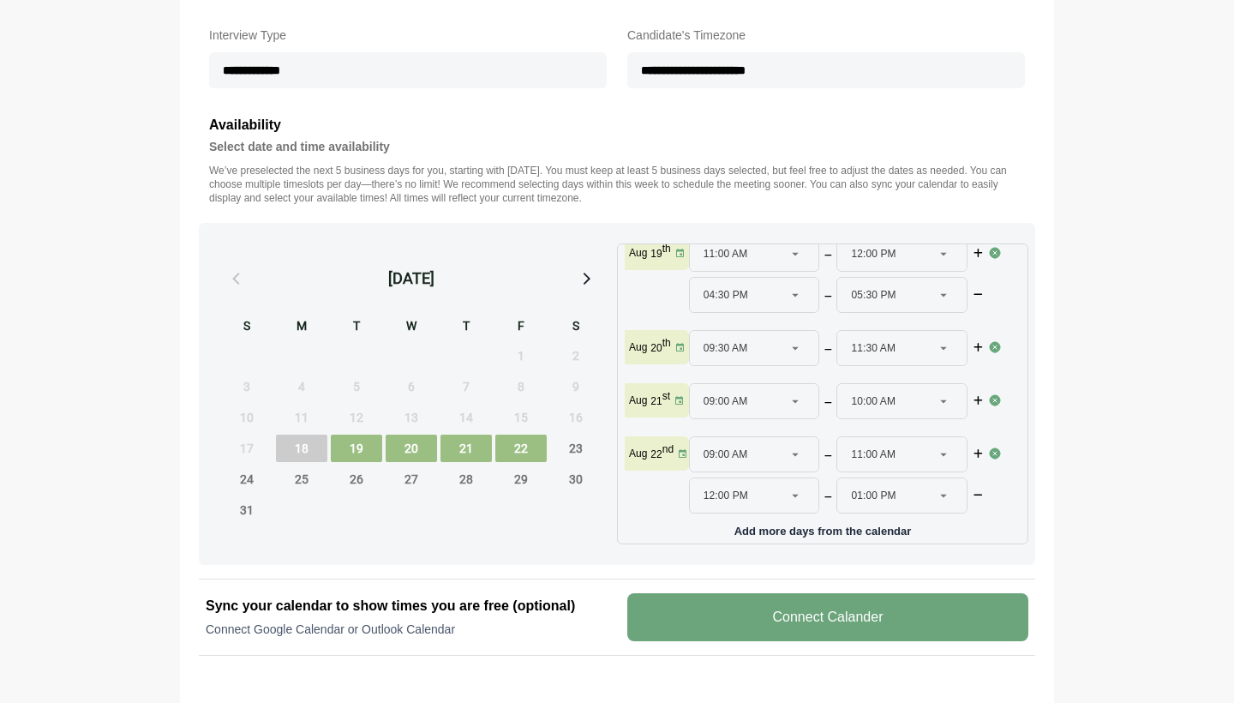
scroll to position [34, 1]
click at [793, 488] on icon at bounding box center [794, 495] width 15 height 15
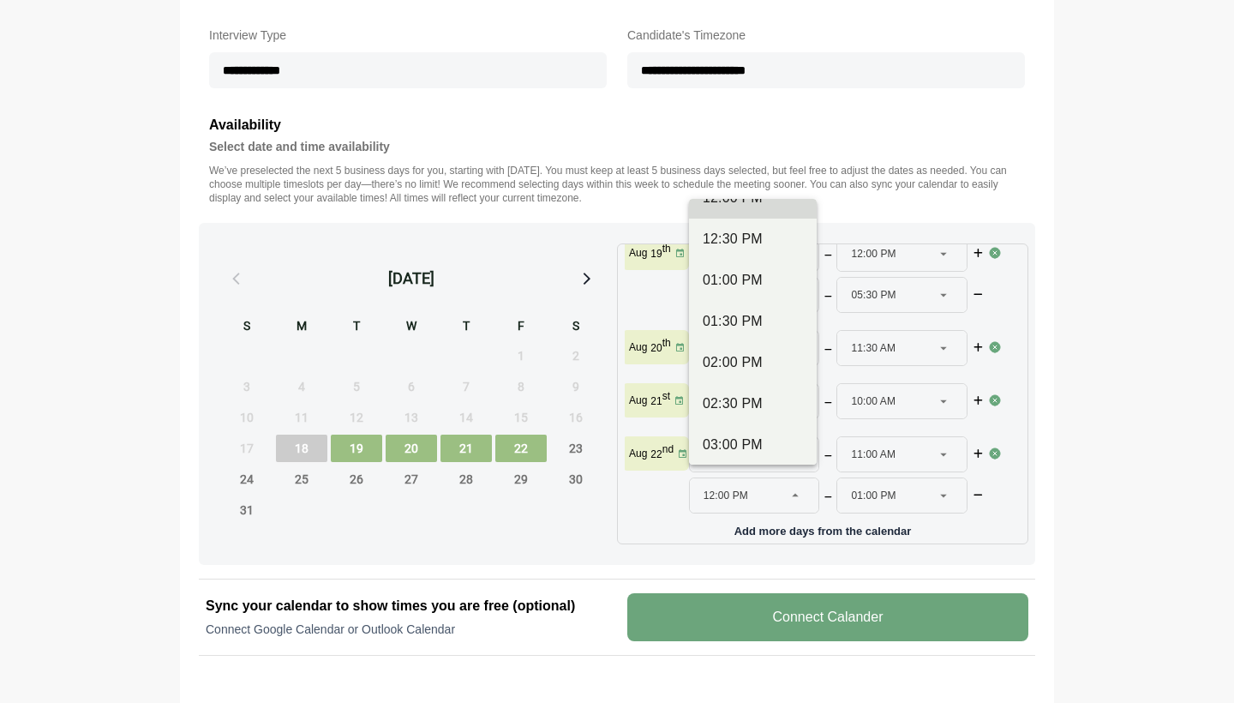
scroll to position [526, 0]
click at [745, 361] on div "02:00 PM" at bounding box center [753, 358] width 100 height 21
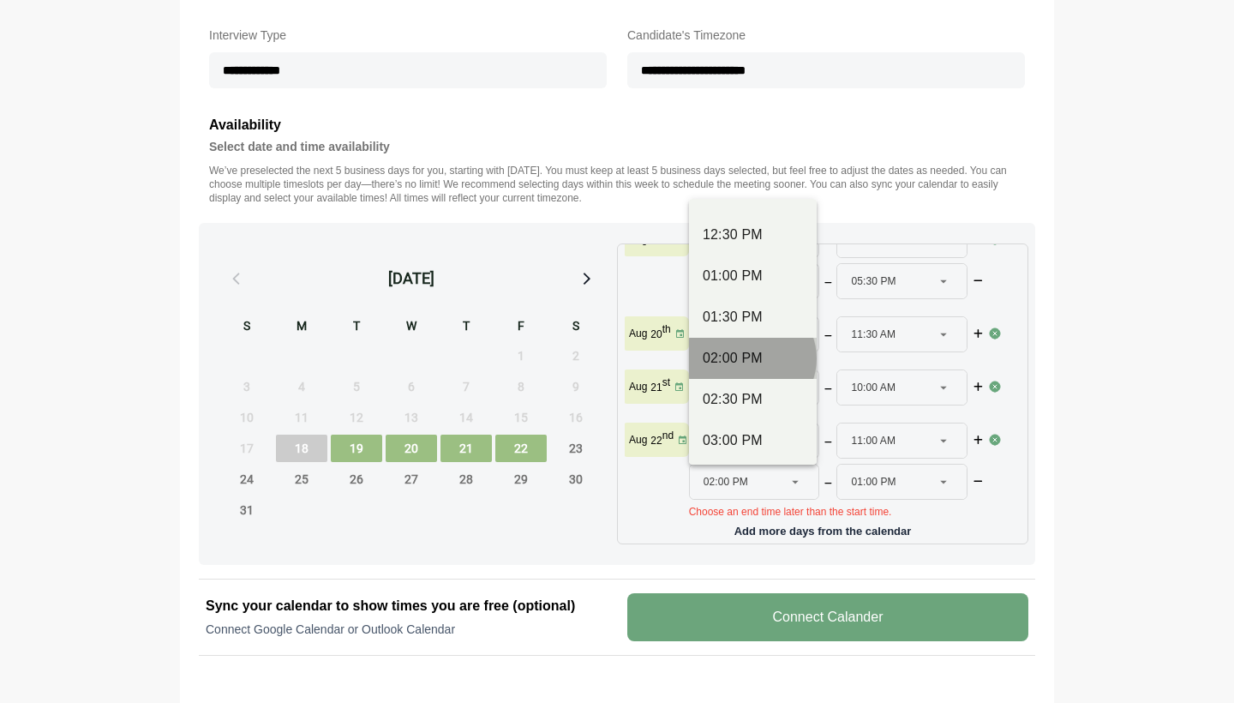
type input "********"
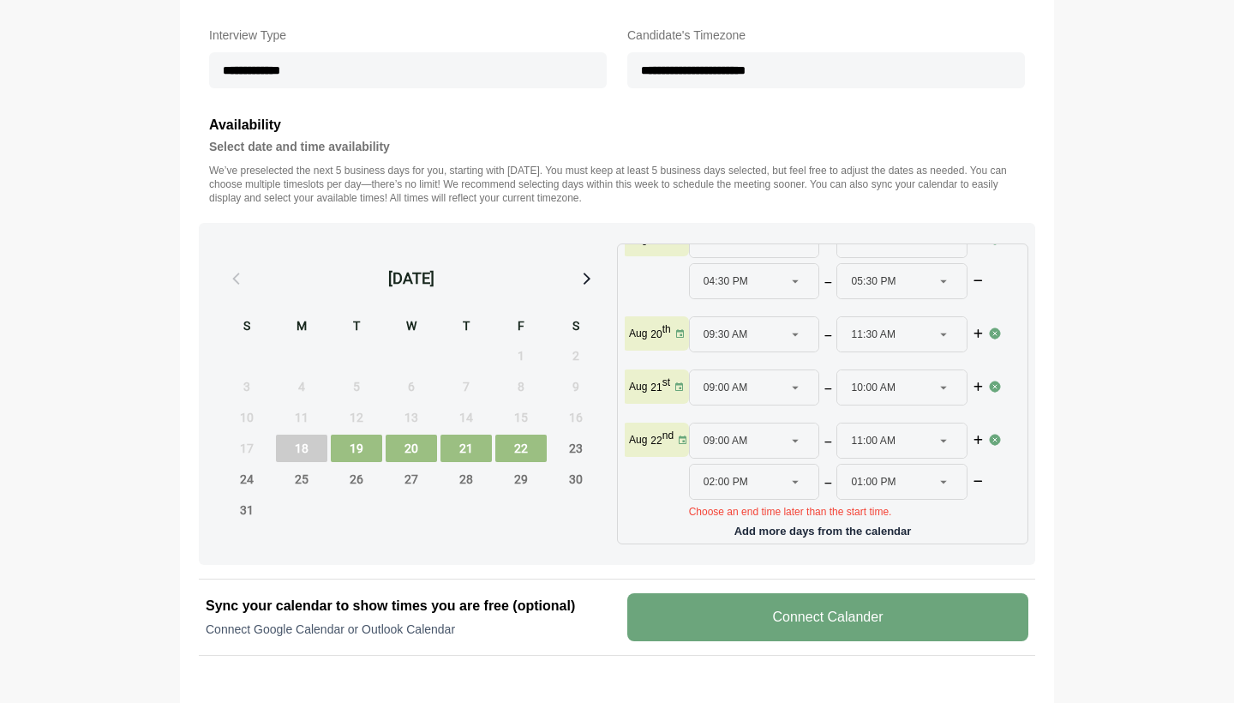
click at [945, 480] on icon at bounding box center [943, 481] width 15 height 15
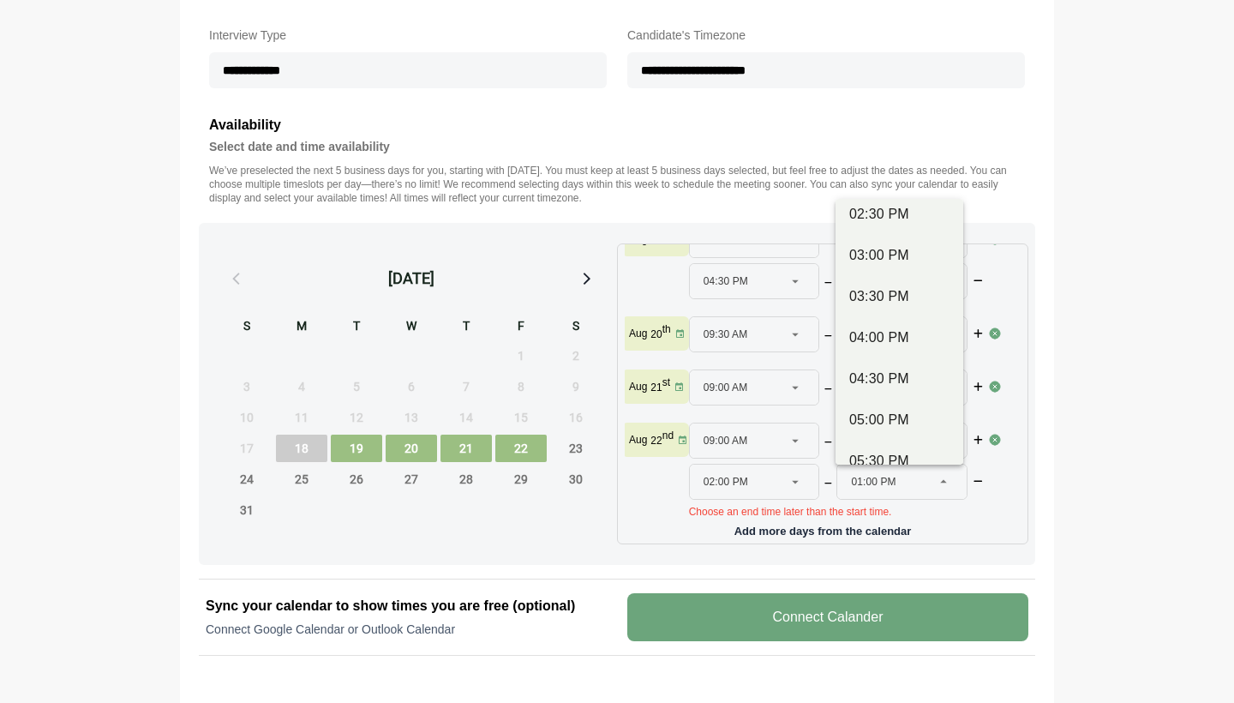
scroll to position [717, 0]
click at [894, 410] on div "05:00 PM" at bounding box center [899, 414] width 100 height 21
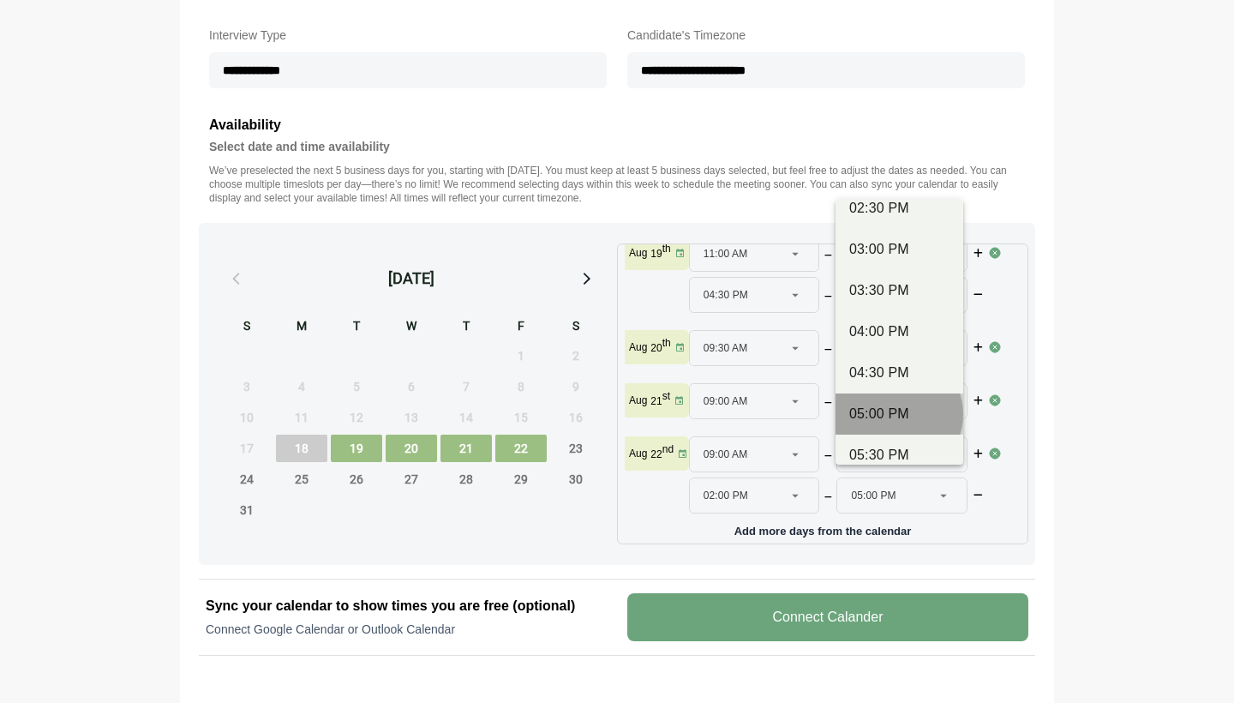
type input "********"
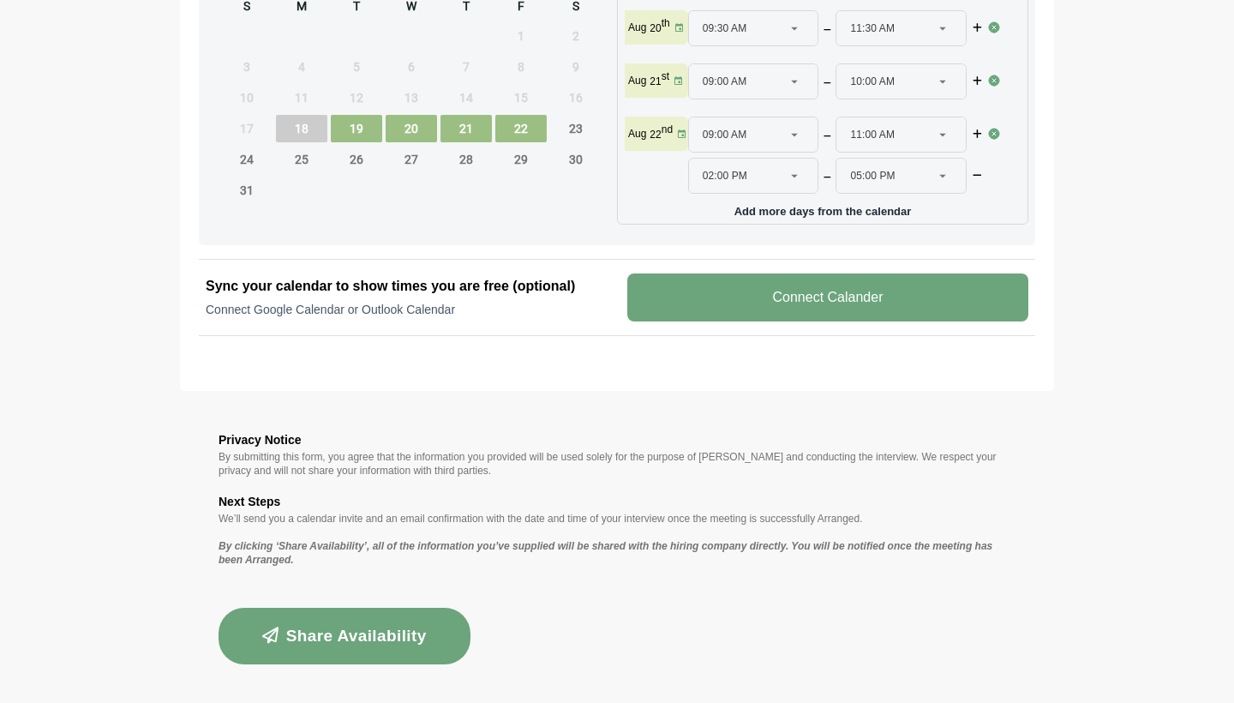
scroll to position [908, 0]
click at [367, 633] on button "Share Availability" at bounding box center [344, 636] width 252 height 57
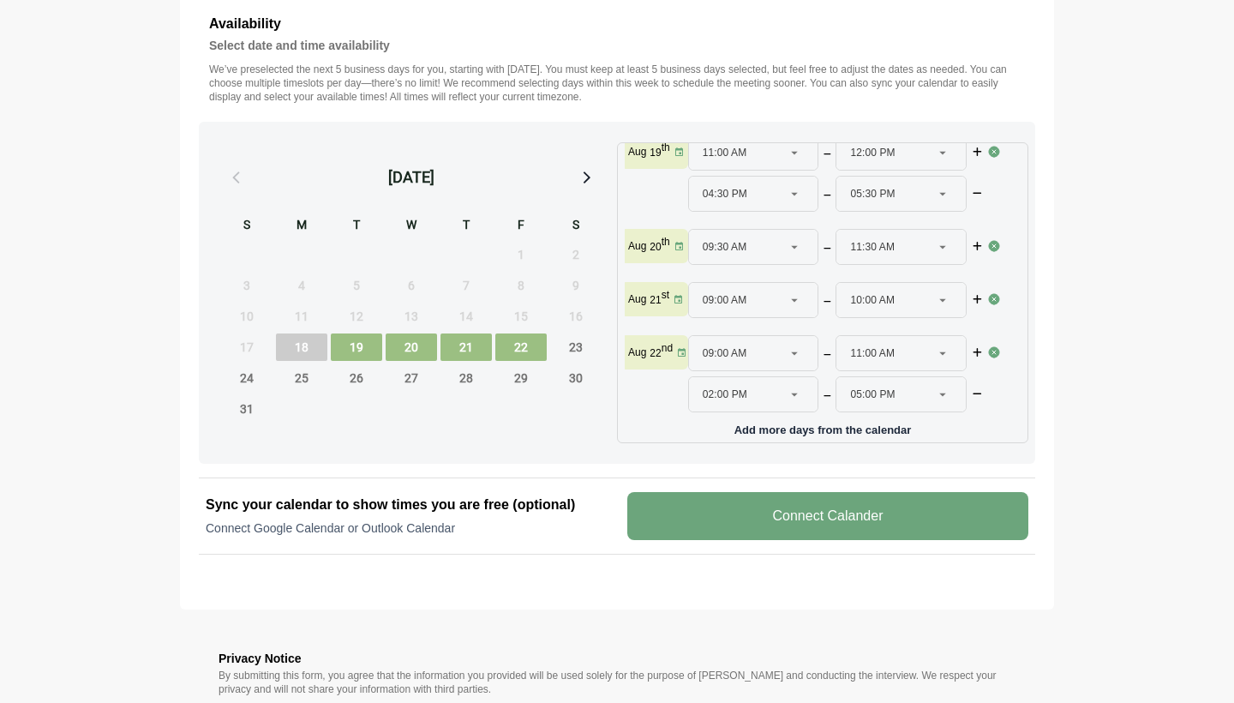
scroll to position [676, 0]
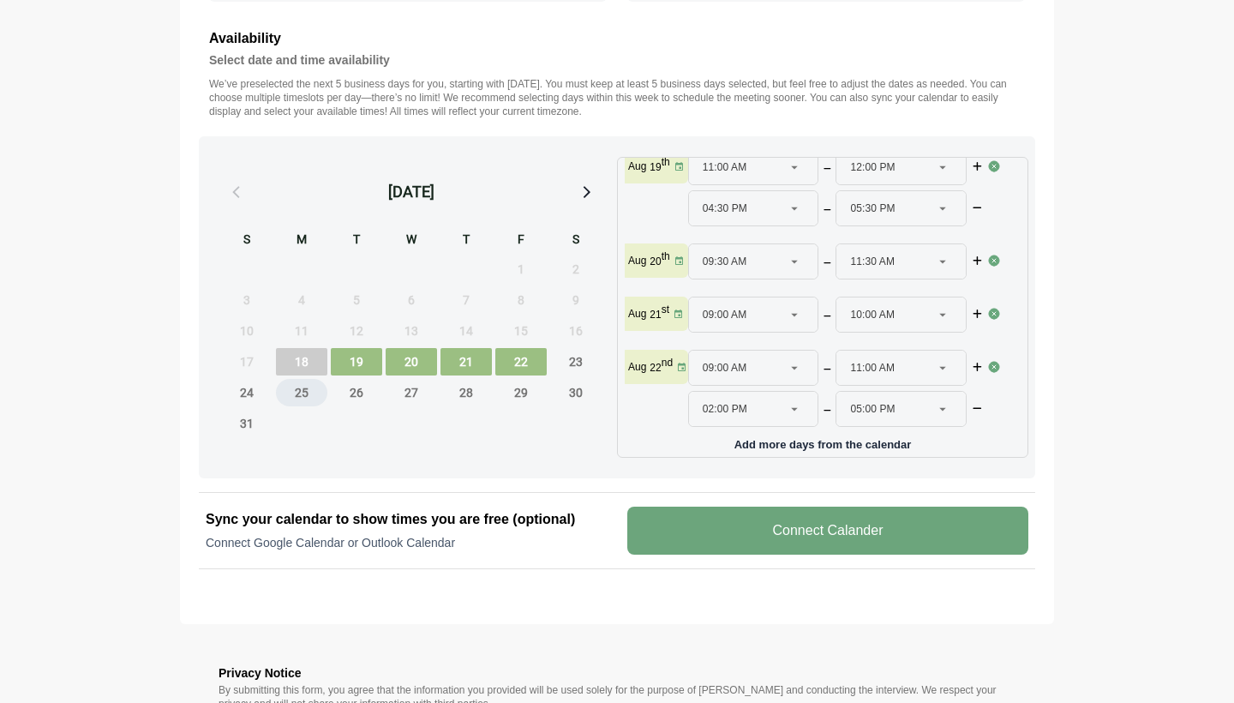
click at [295, 402] on span "25" at bounding box center [301, 392] width 51 height 27
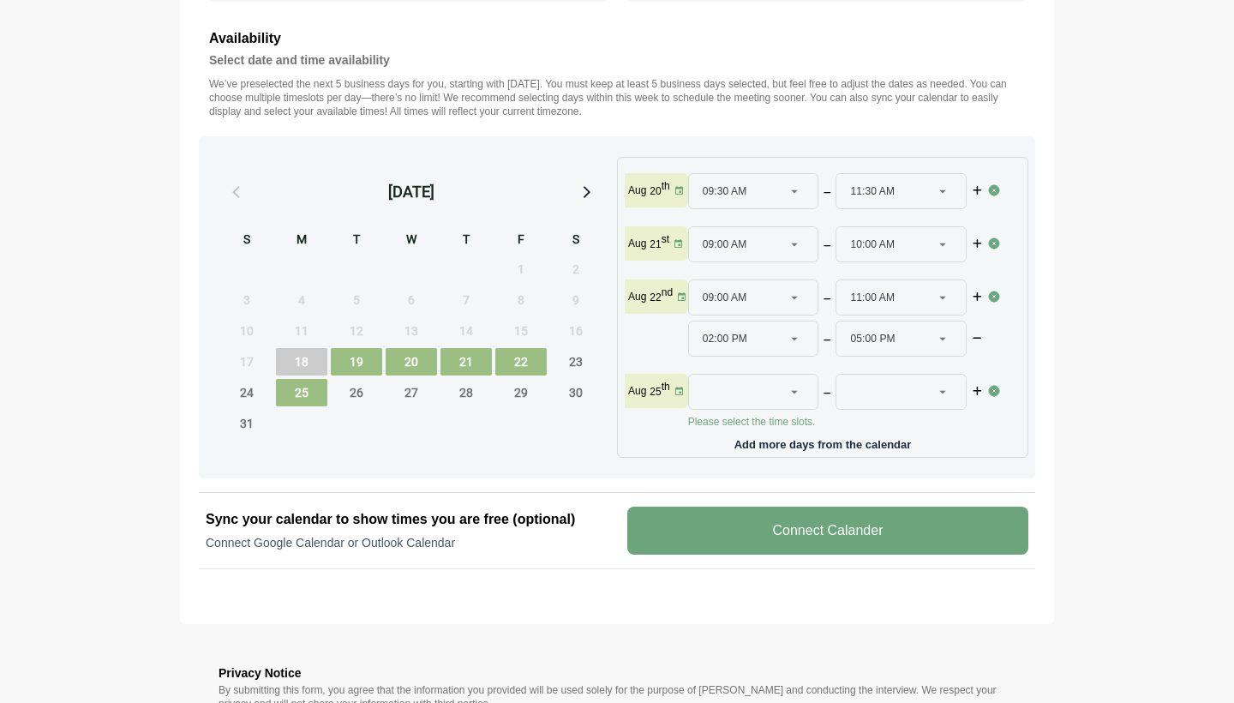
scroll to position [105, 2]
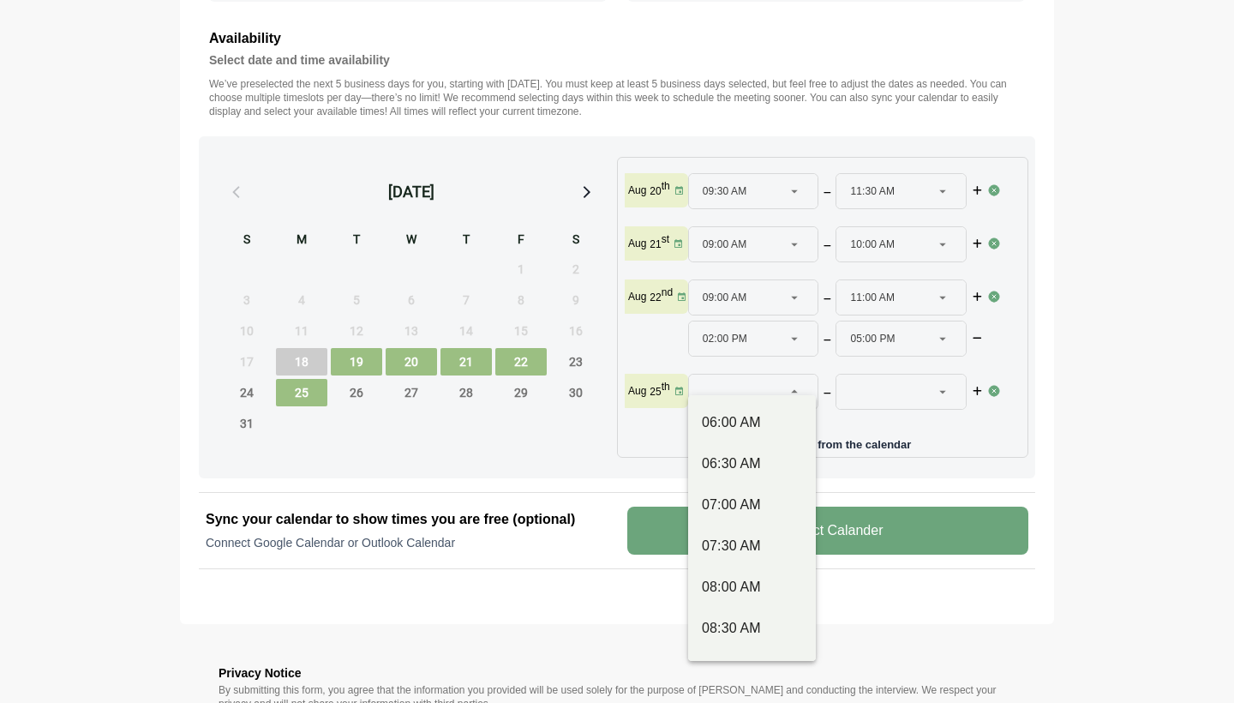
click at [790, 387] on div at bounding box center [795, 391] width 24 height 34
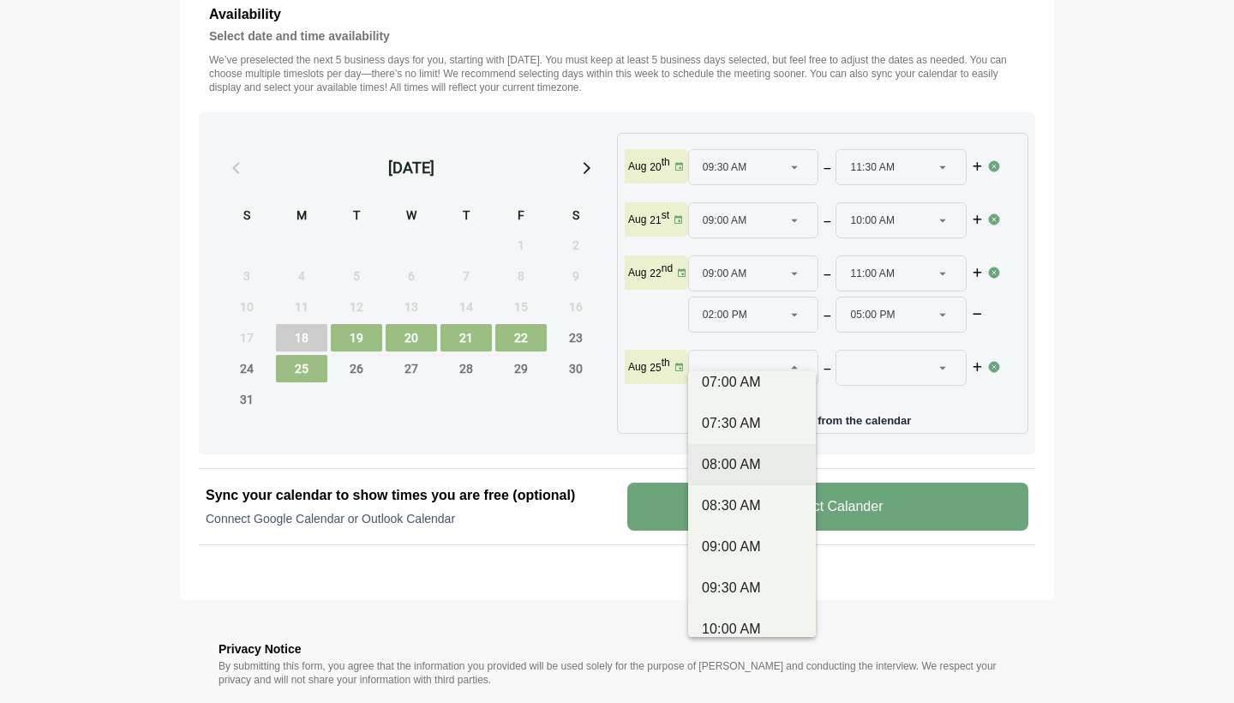
scroll to position [106, 0]
click at [728, 542] on div "09:00 AM" at bounding box center [752, 539] width 100 height 21
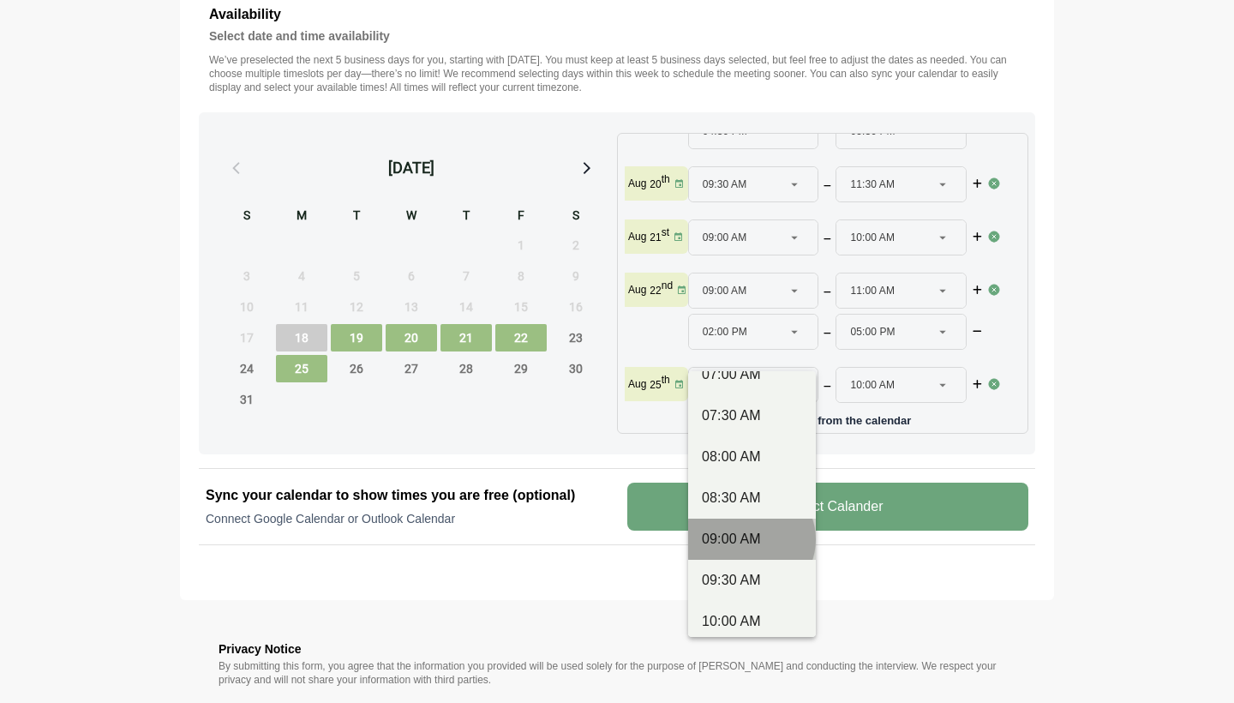
type input "********"
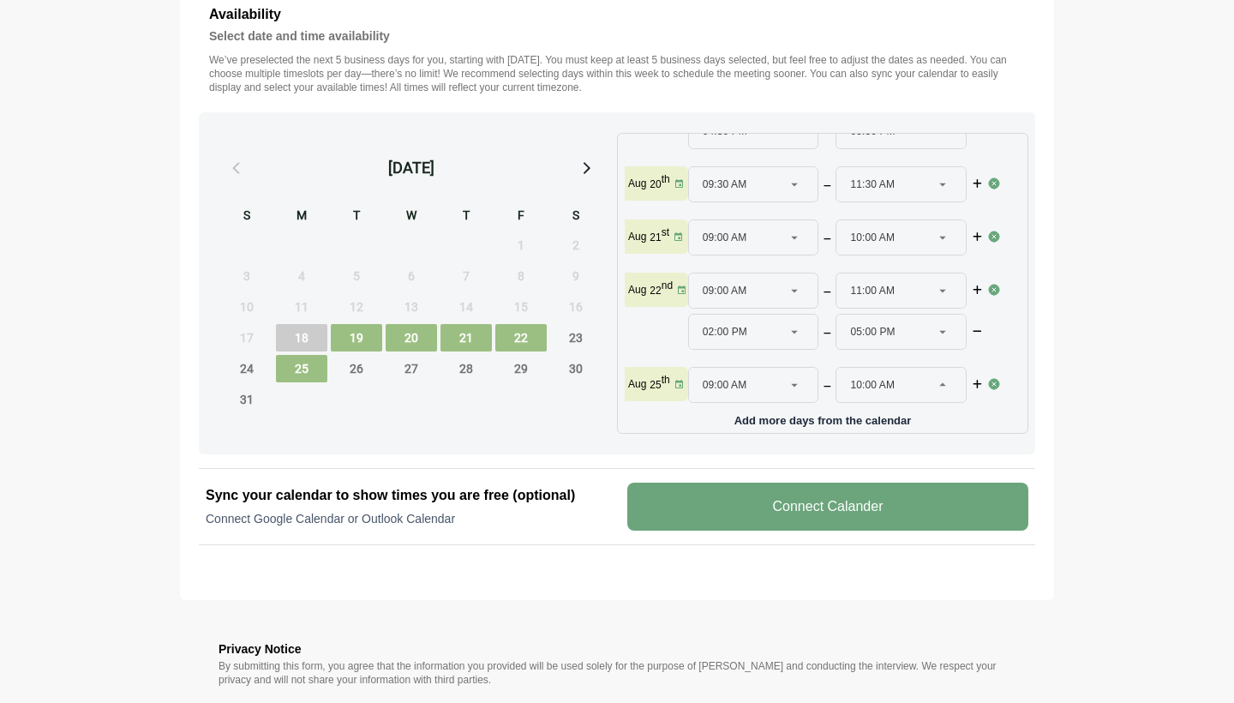
click at [922, 373] on div "10:00 AM ********" at bounding box center [890, 385] width 81 height 34
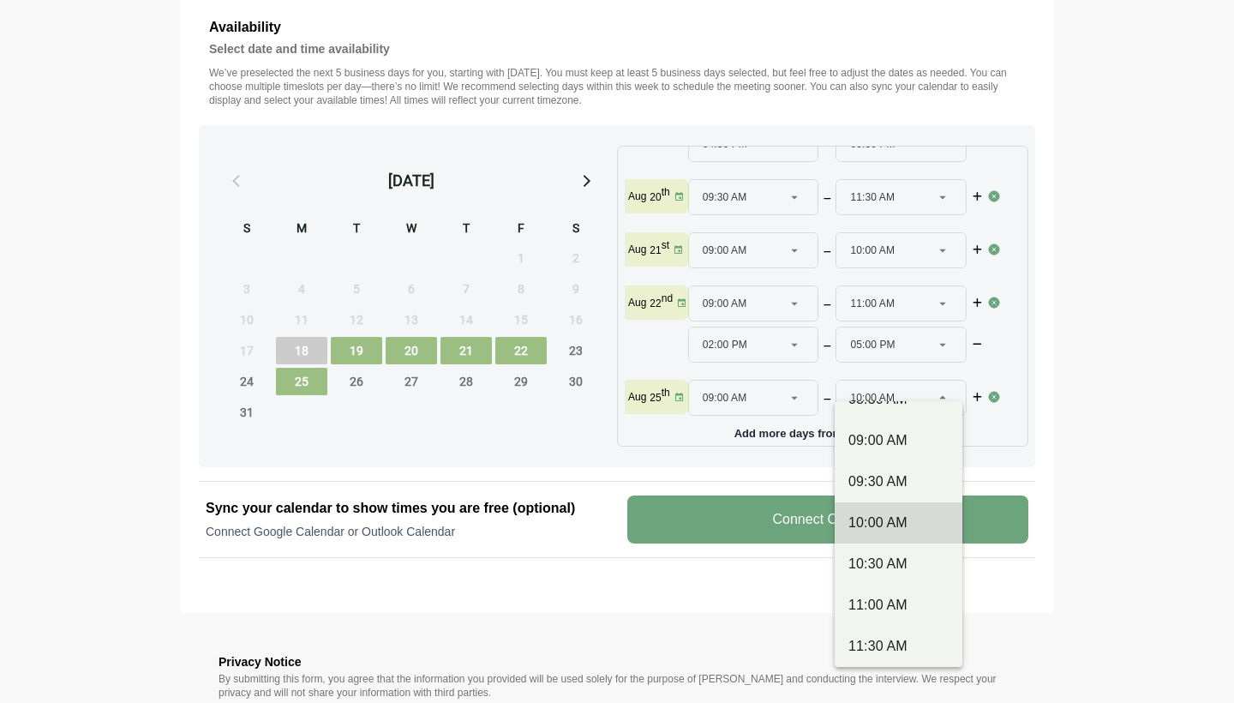
scroll to position [274, 0]
click at [874, 437] on div "09:30 AM" at bounding box center [898, 442] width 100 height 21
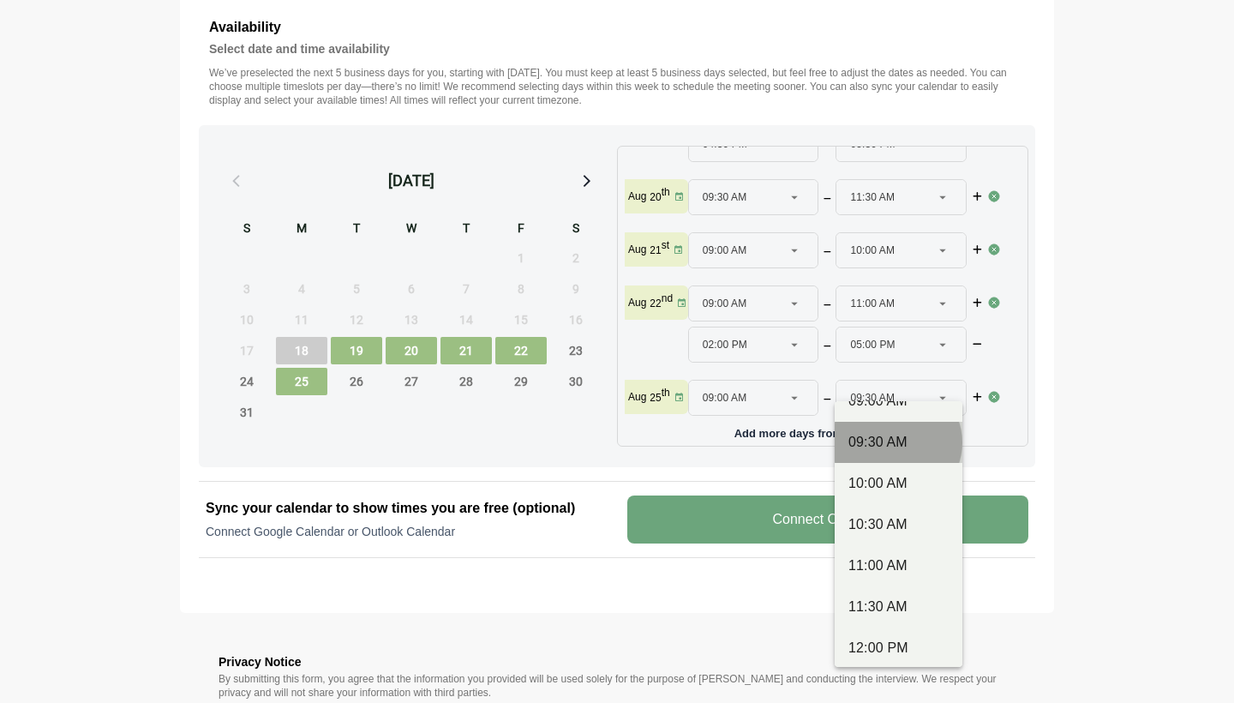
type input "********"
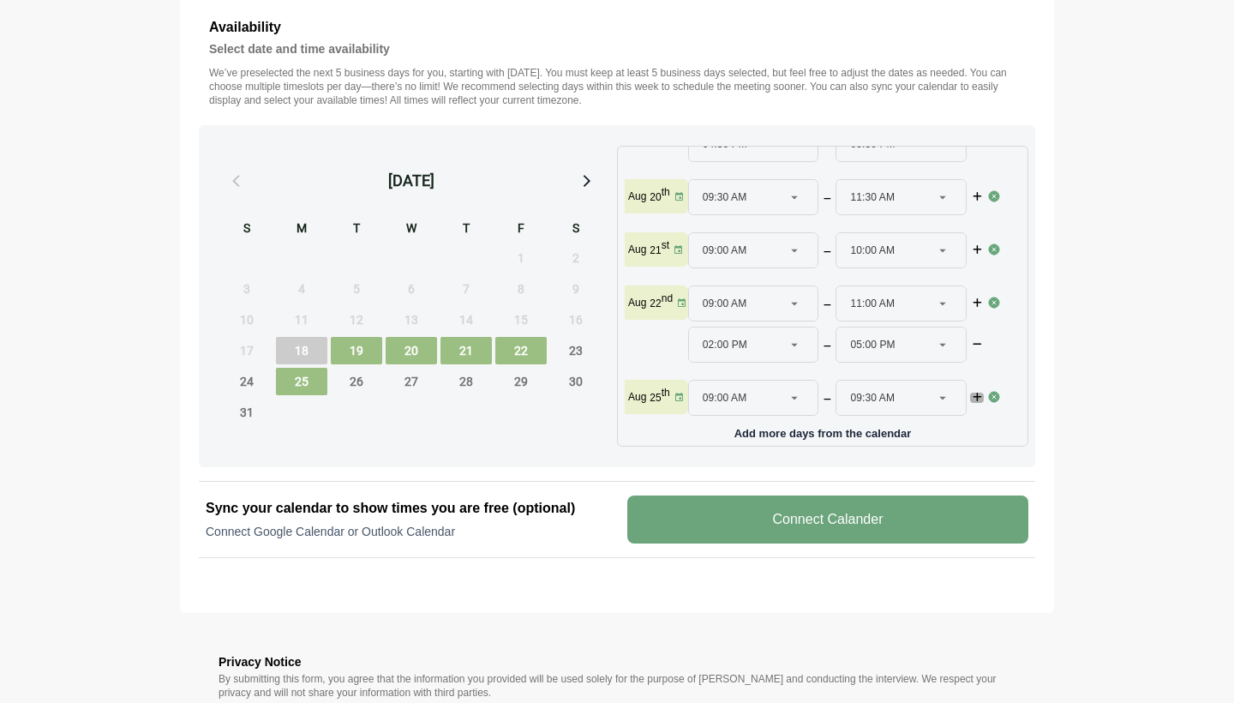
click at [972, 392] on icon "button" at bounding box center [977, 397] width 12 height 10
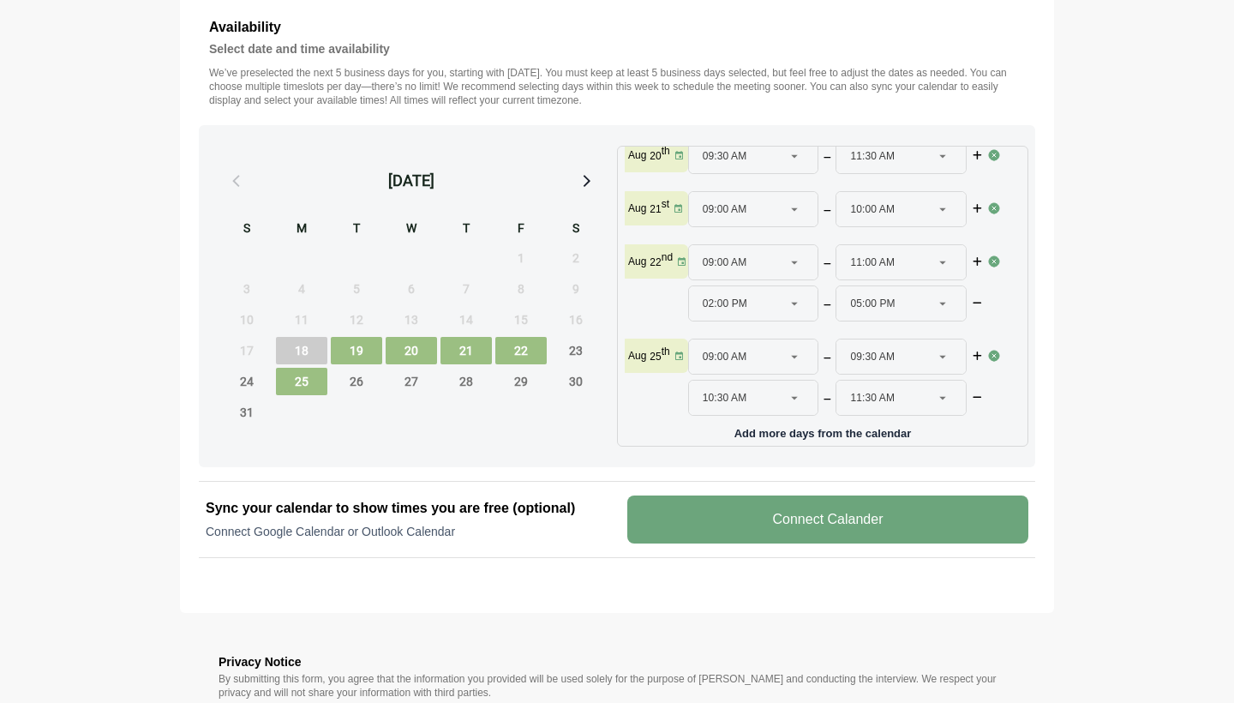
scroll to position [129, 2]
click at [800, 390] on icon at bounding box center [794, 397] width 15 height 15
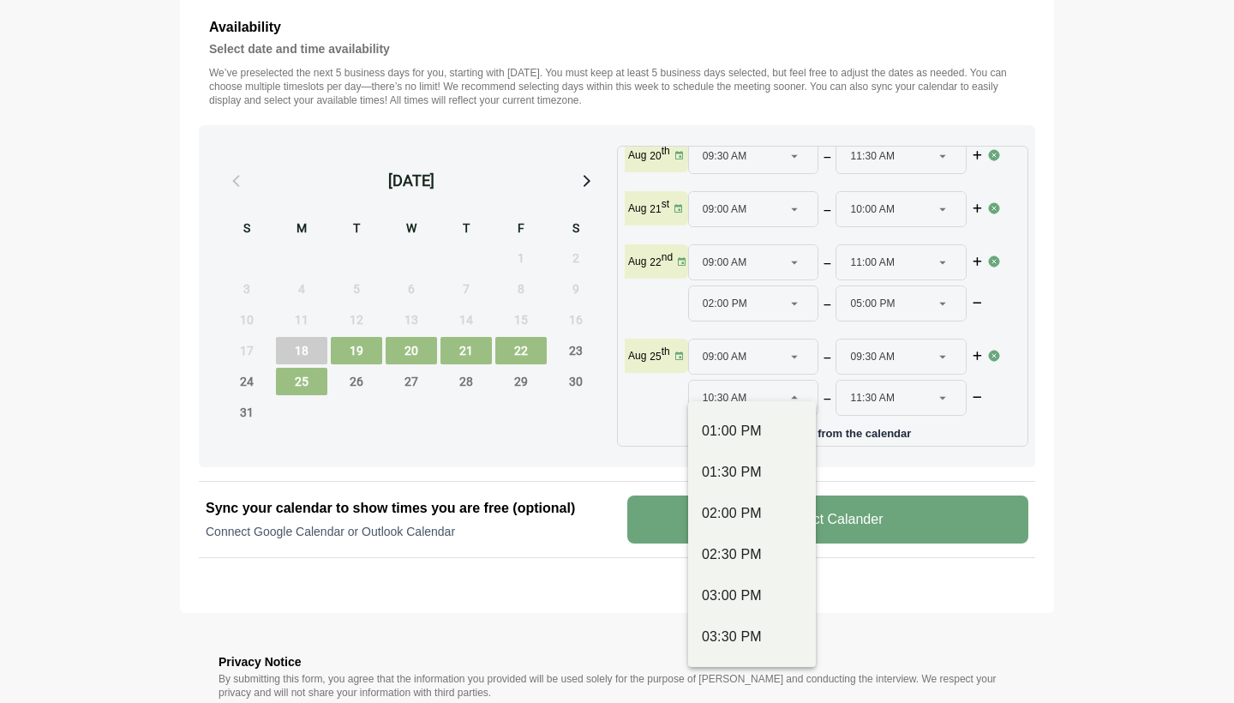
scroll to position [582, 0]
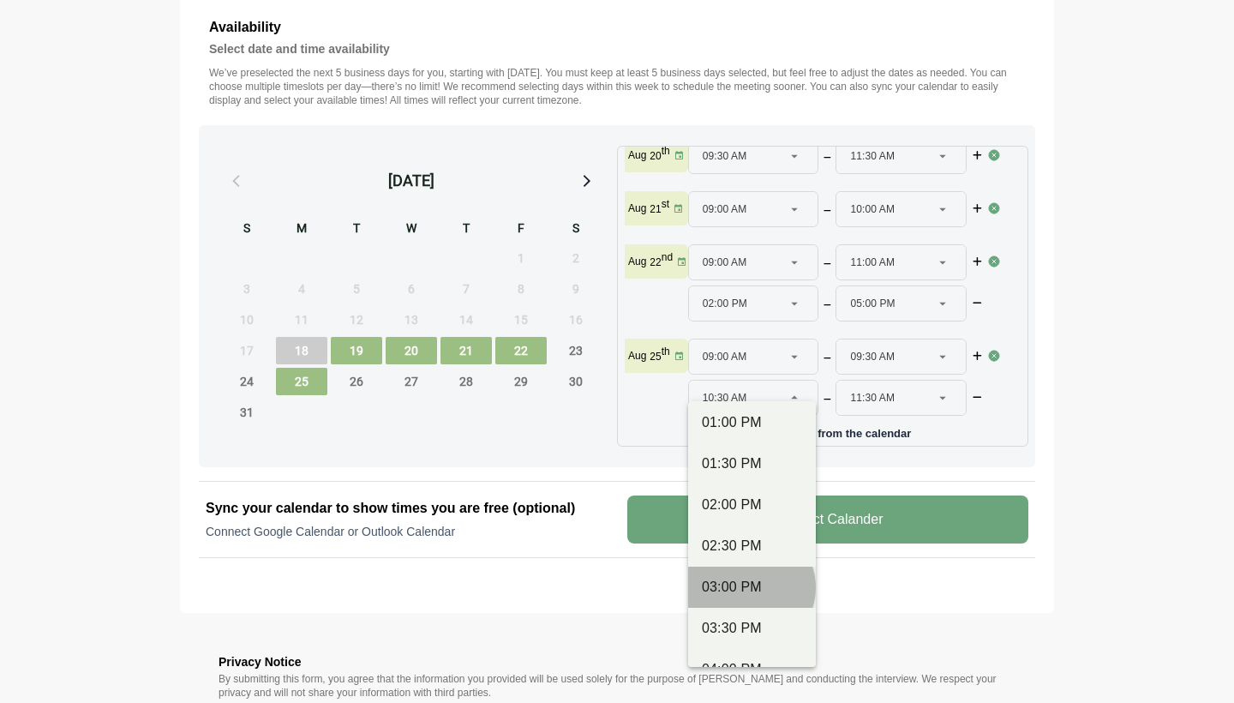
click at [726, 577] on div "03:00 PM" at bounding box center [752, 587] width 100 height 21
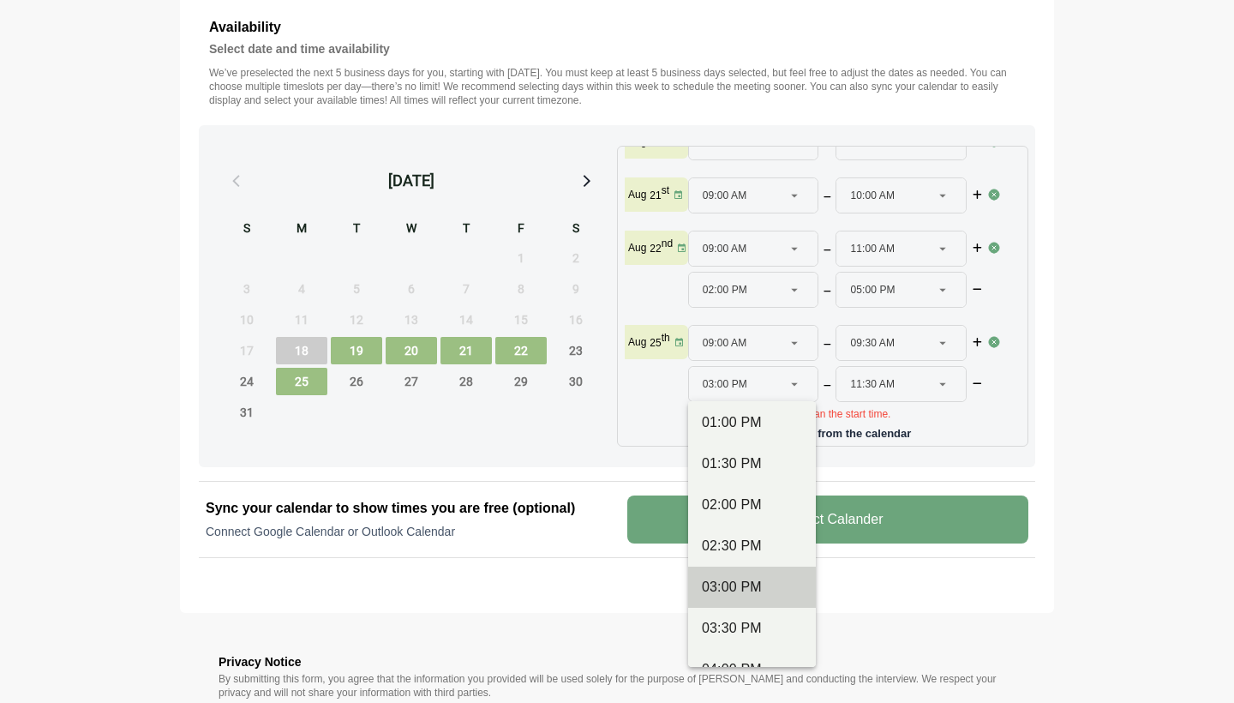
type input "********"
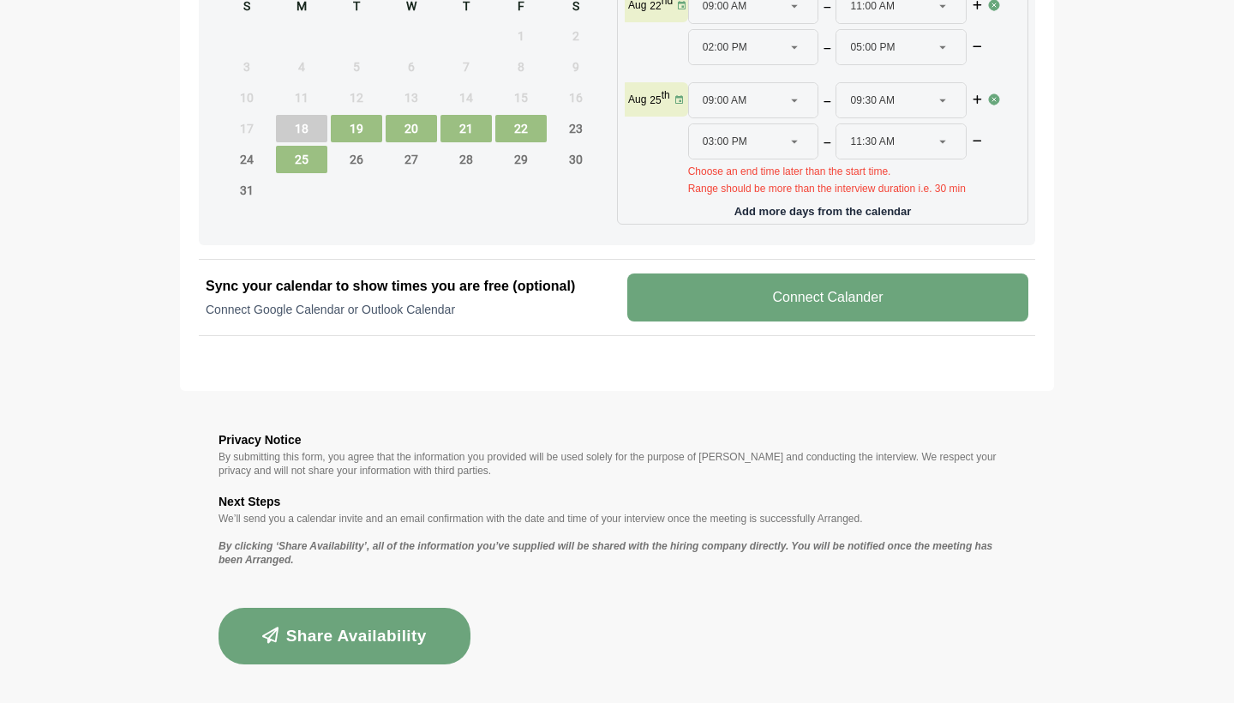
scroll to position [908, 0]
click at [941, 135] on icon at bounding box center [942, 142] width 15 height 15
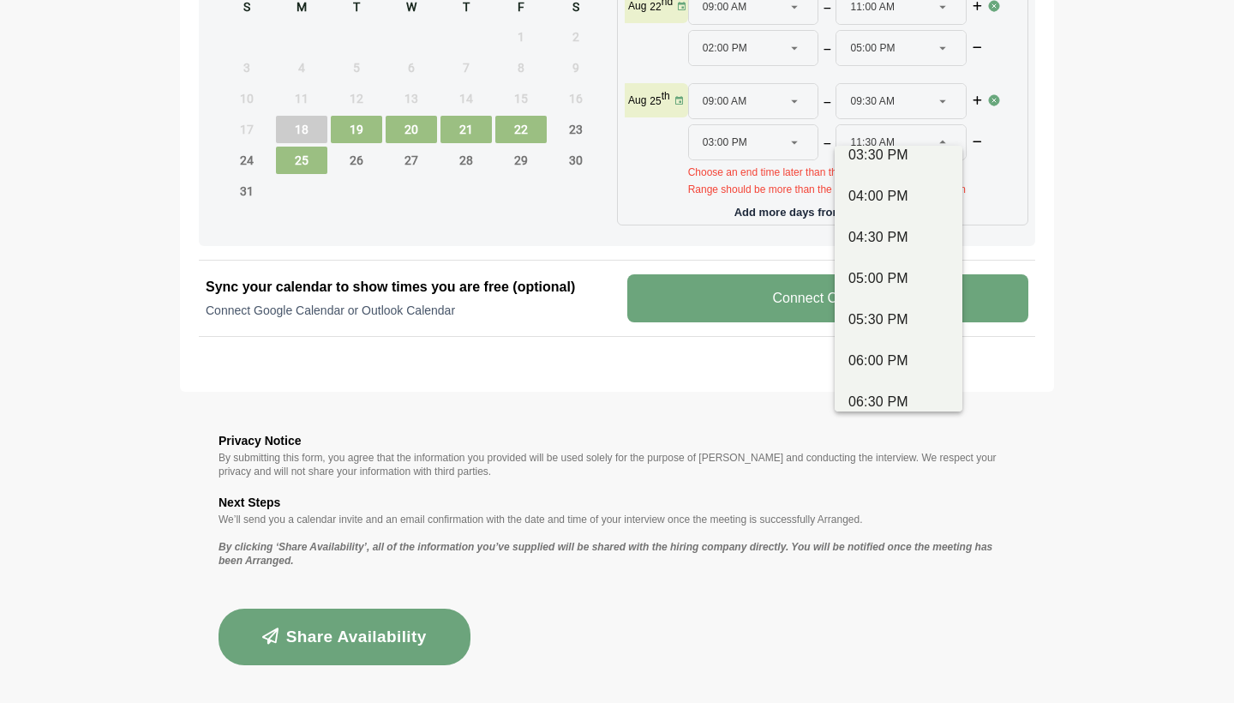
scroll to position [805, 0]
click at [876, 308] on div "05:30 PM" at bounding box center [898, 313] width 100 height 21
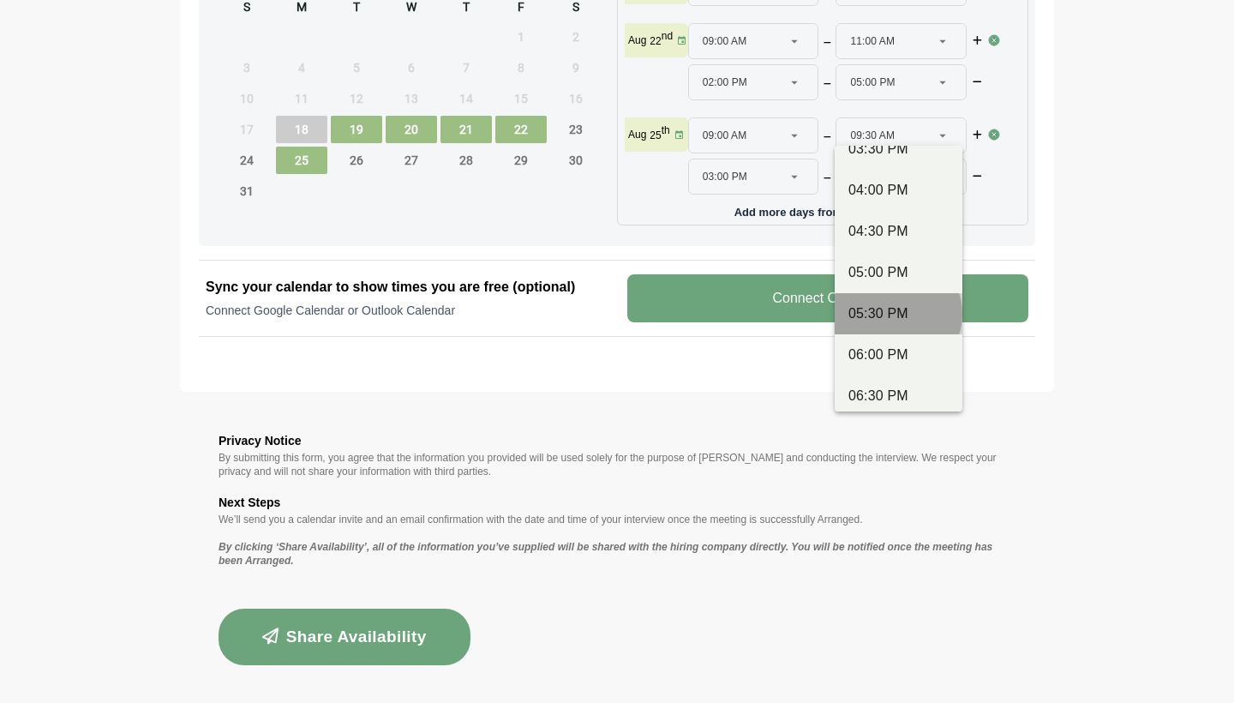
type input "********"
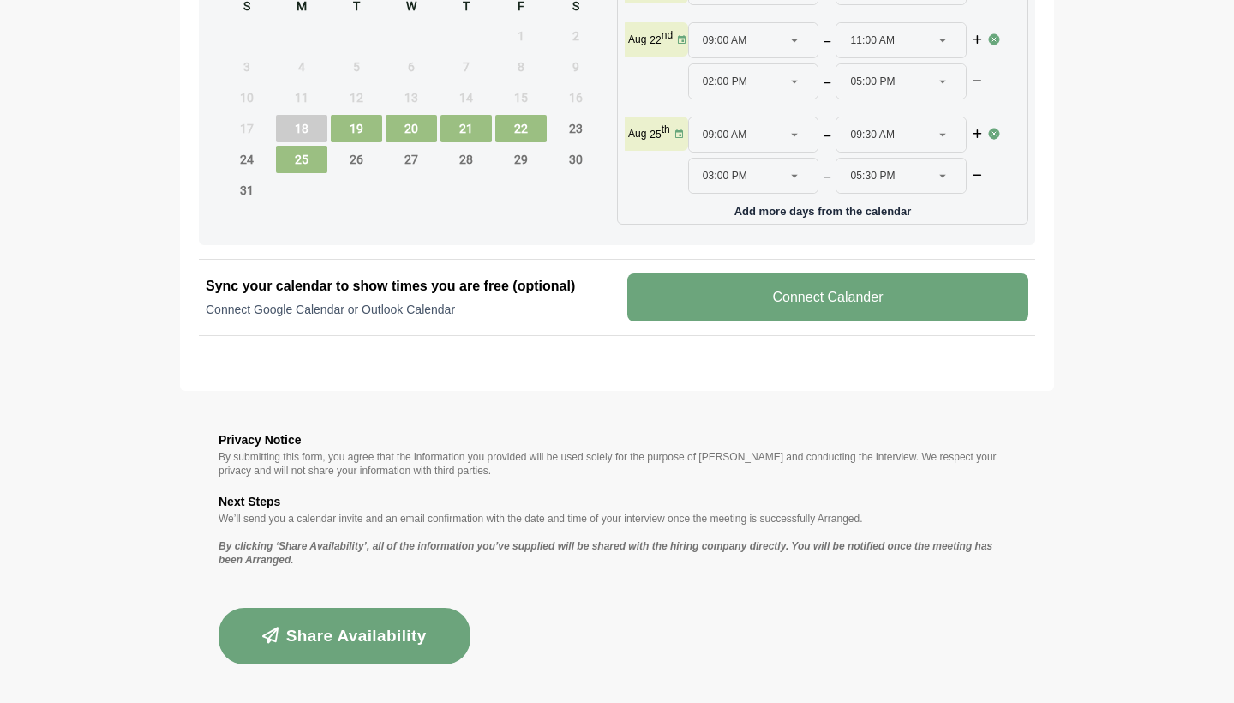
scroll to position [908, 0]
click at [356, 631] on button "Share Availability" at bounding box center [344, 636] width 252 height 57
